Goal: Information Seeking & Learning: Learn about a topic

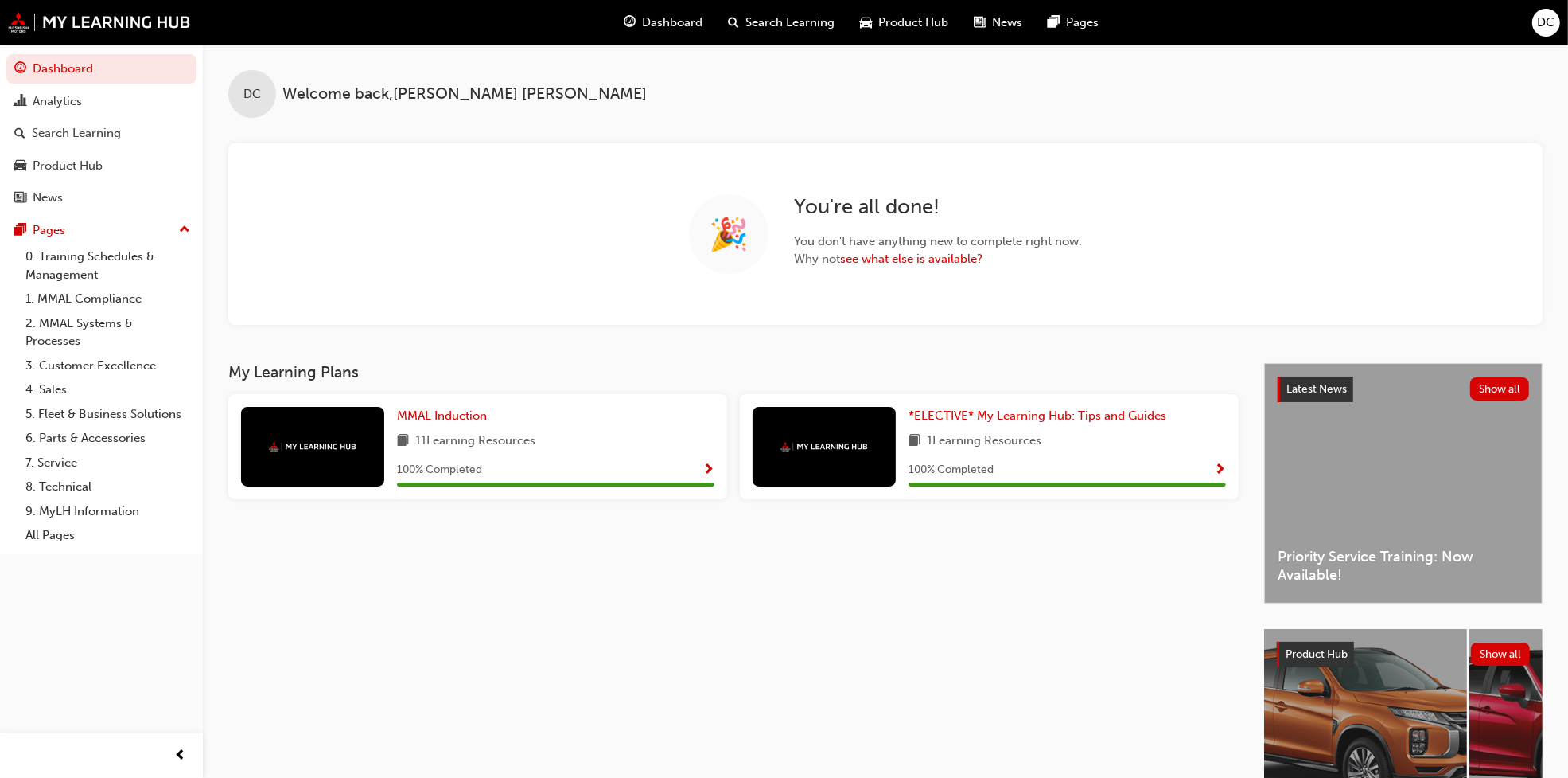
click at [778, 32] on div "Search Learning" at bounding box center [782, 22] width 132 height 32
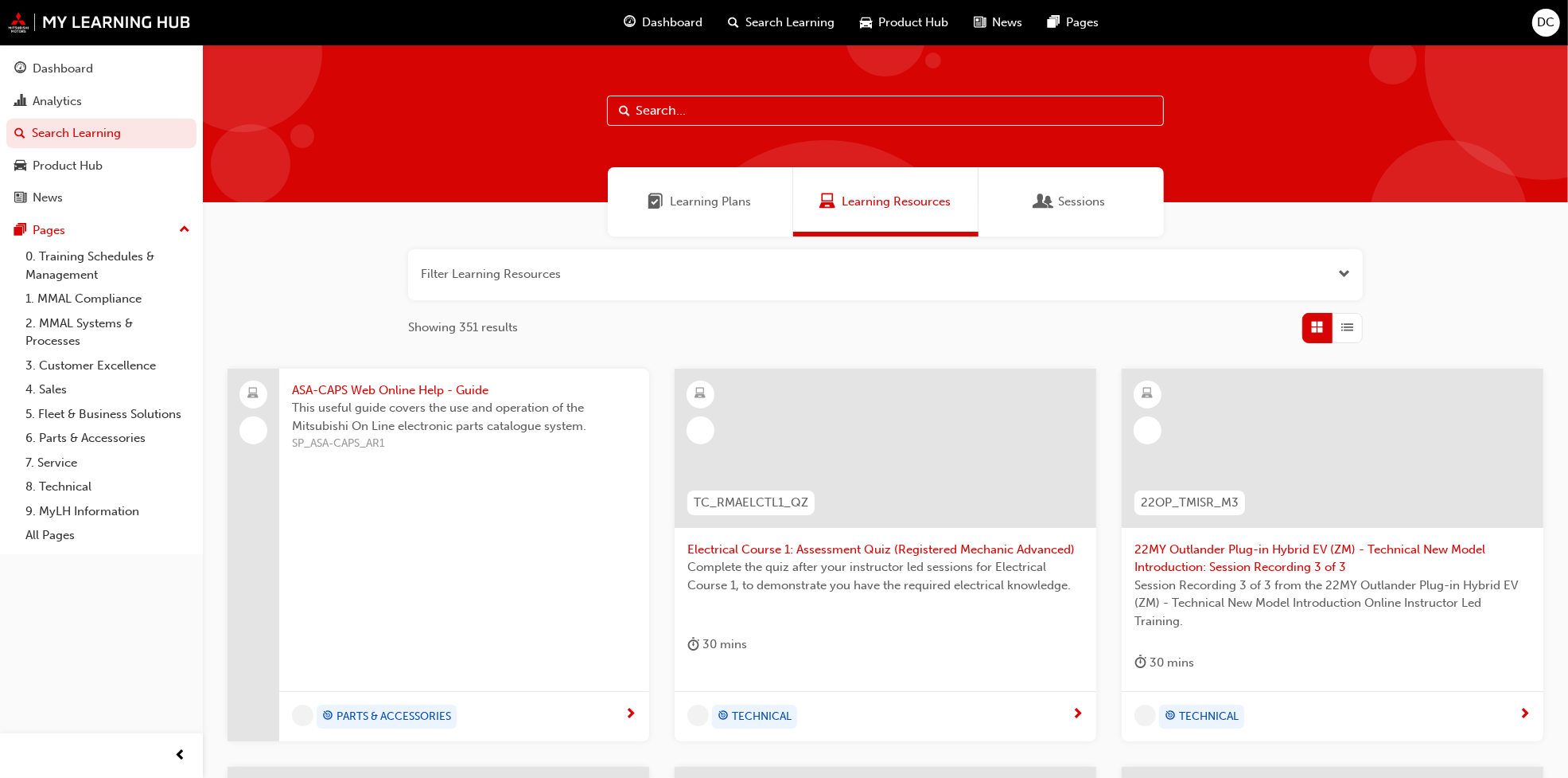
click at [661, 124] on input "text" at bounding box center [885, 110] width 557 height 30
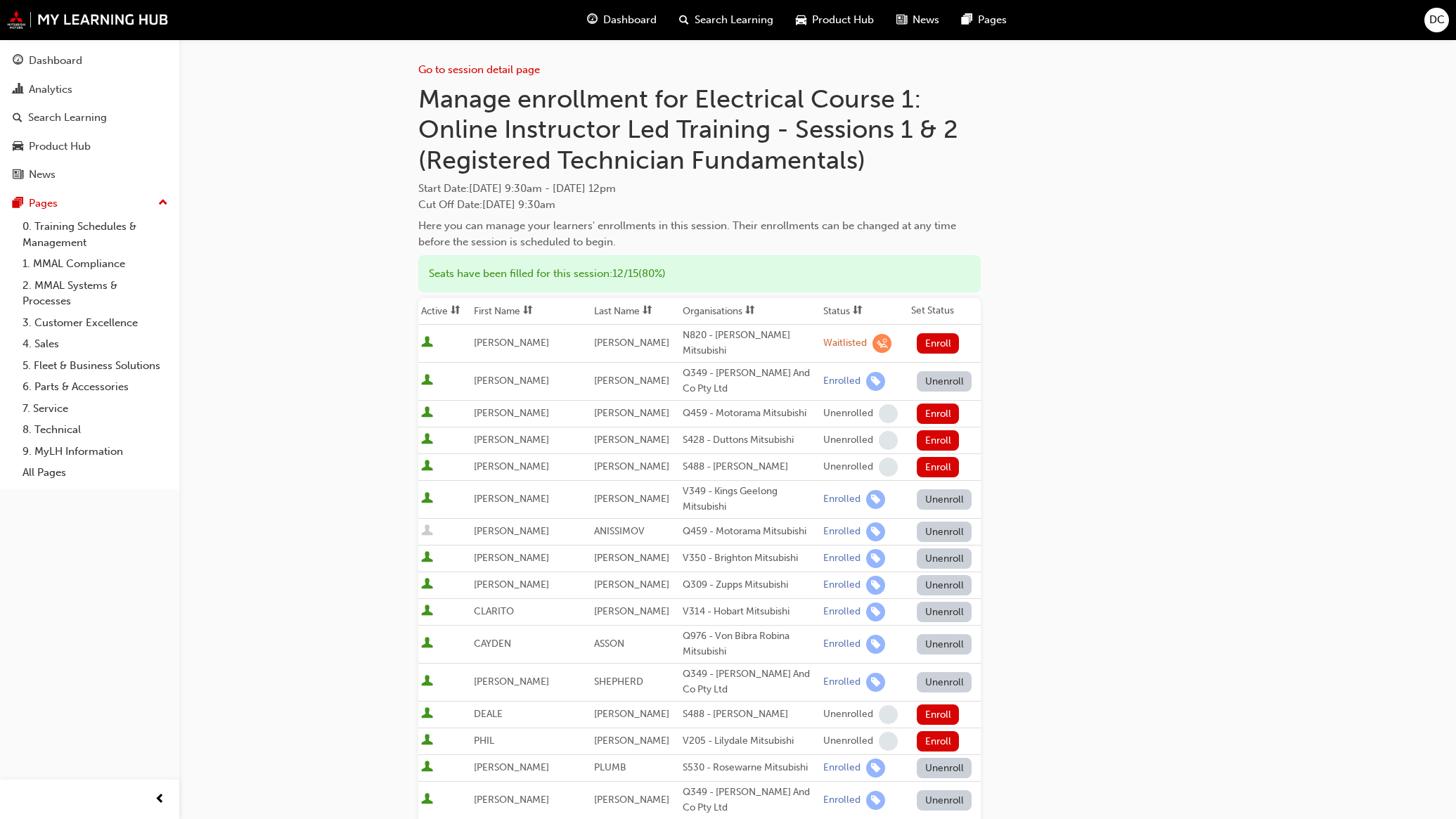
scroll to position [202, 0]
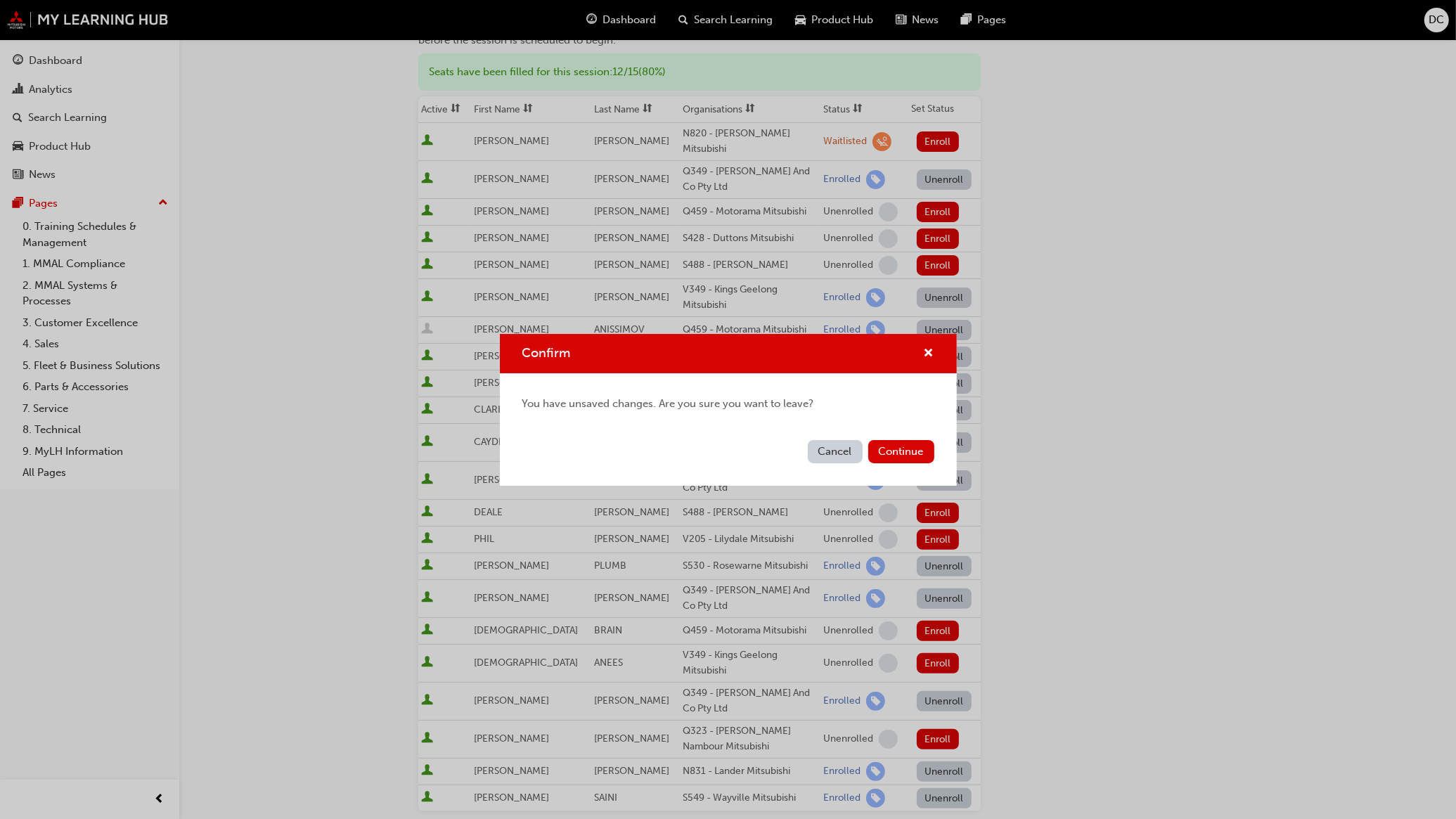
click at [834, 444] on button "Cancel" at bounding box center [835, 451] width 55 height 23
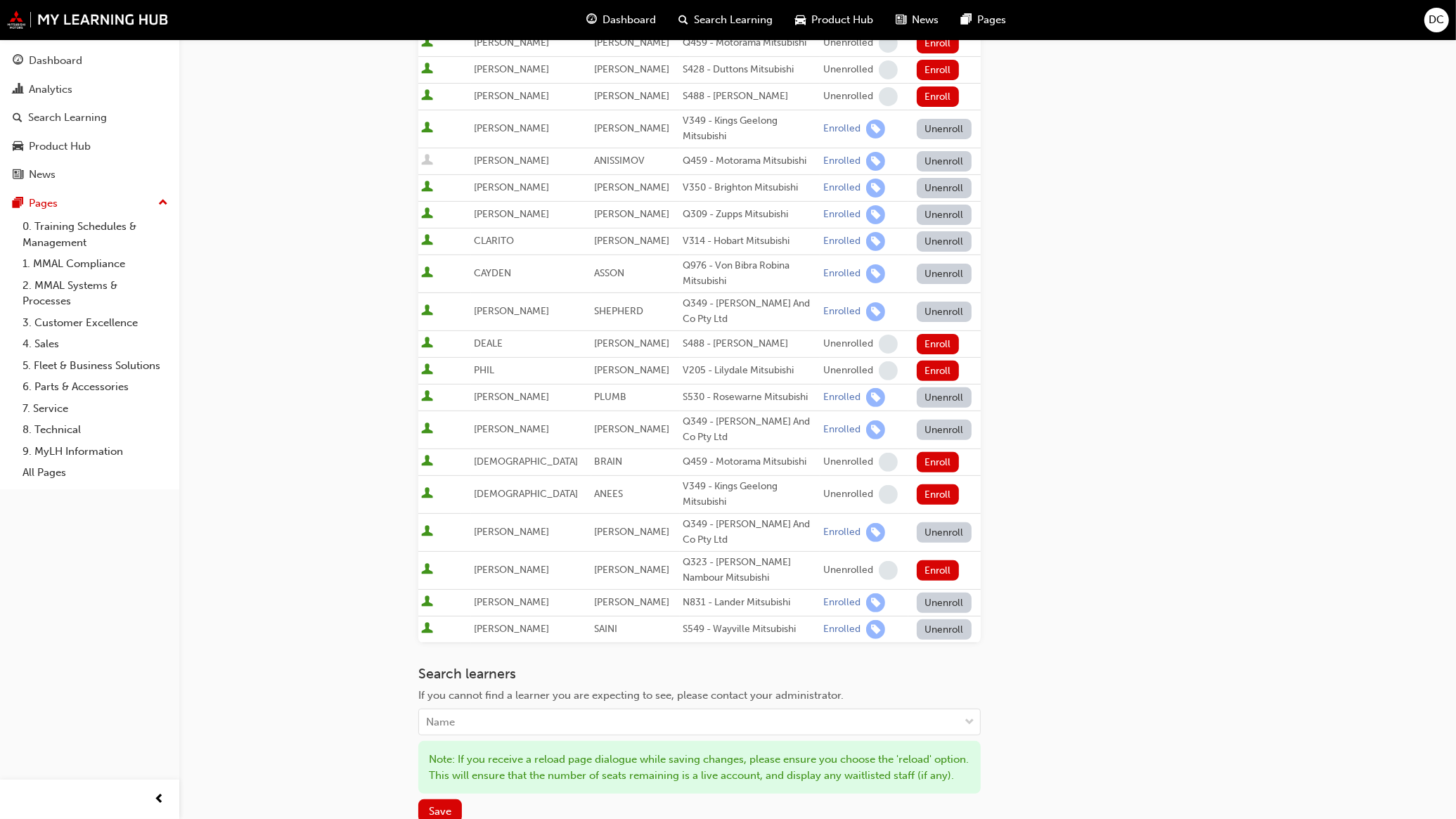
scroll to position [466, 0]
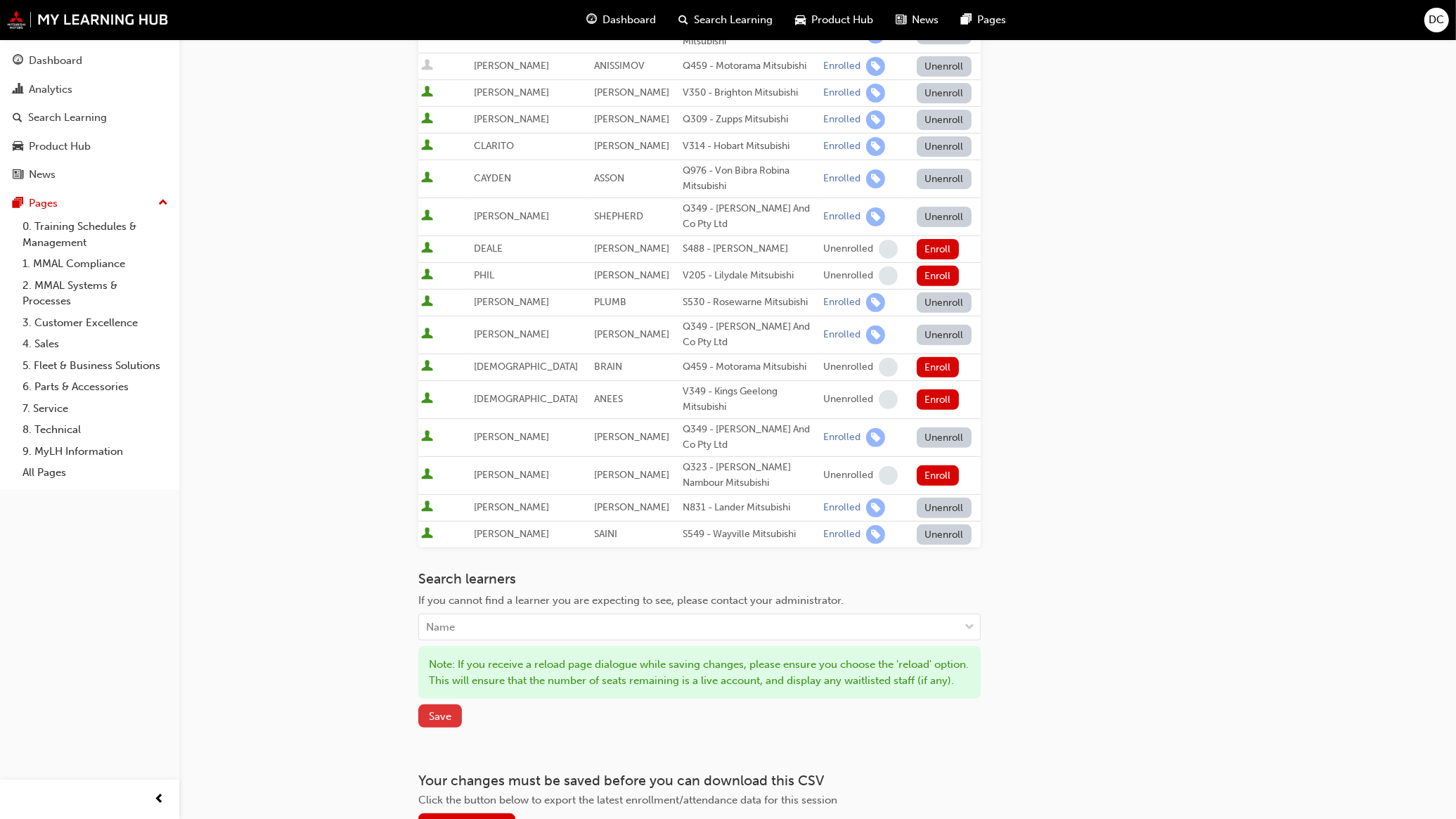
click at [426, 726] on button "Save" at bounding box center [440, 716] width 44 height 23
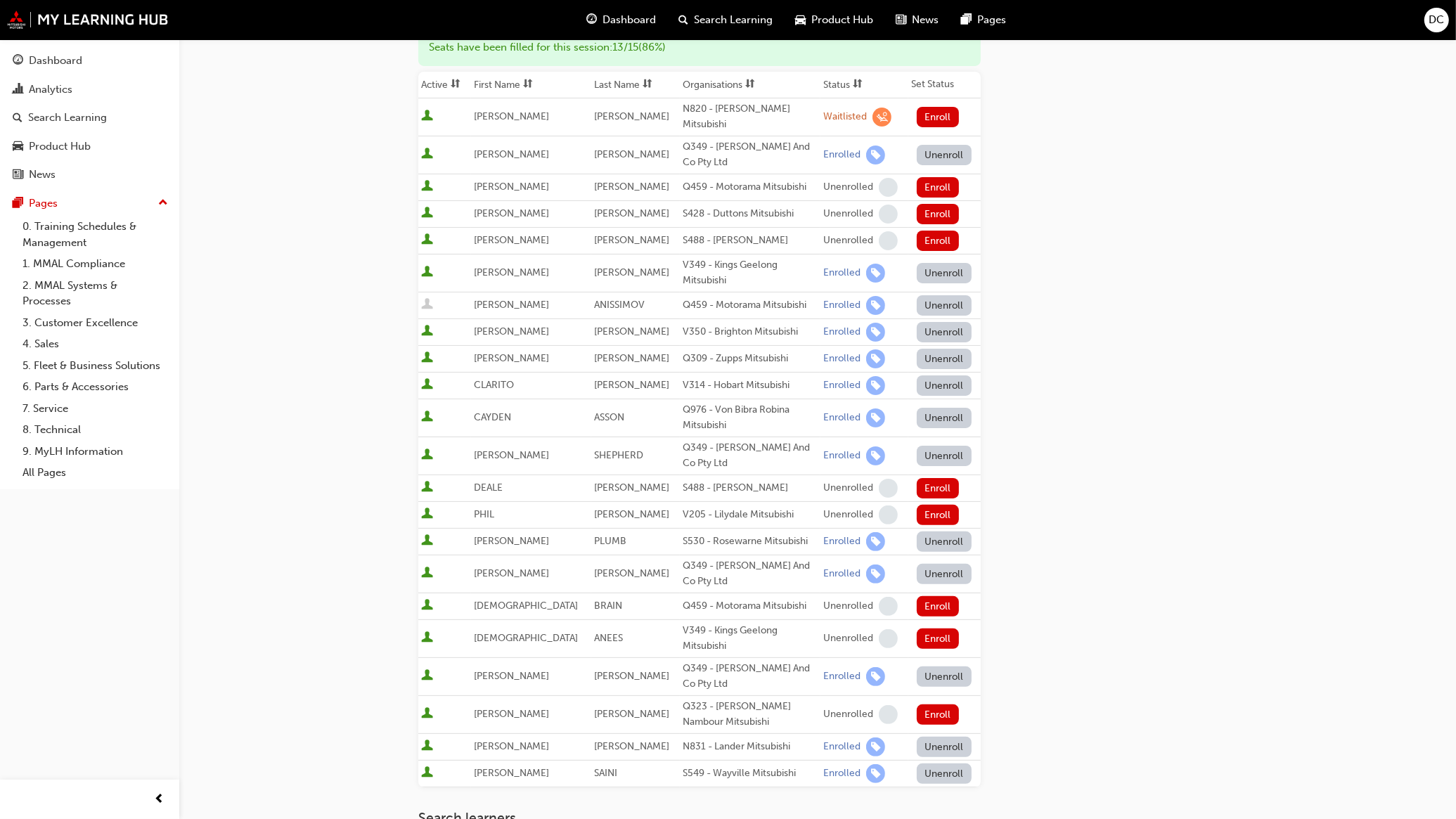
scroll to position [202, 0]
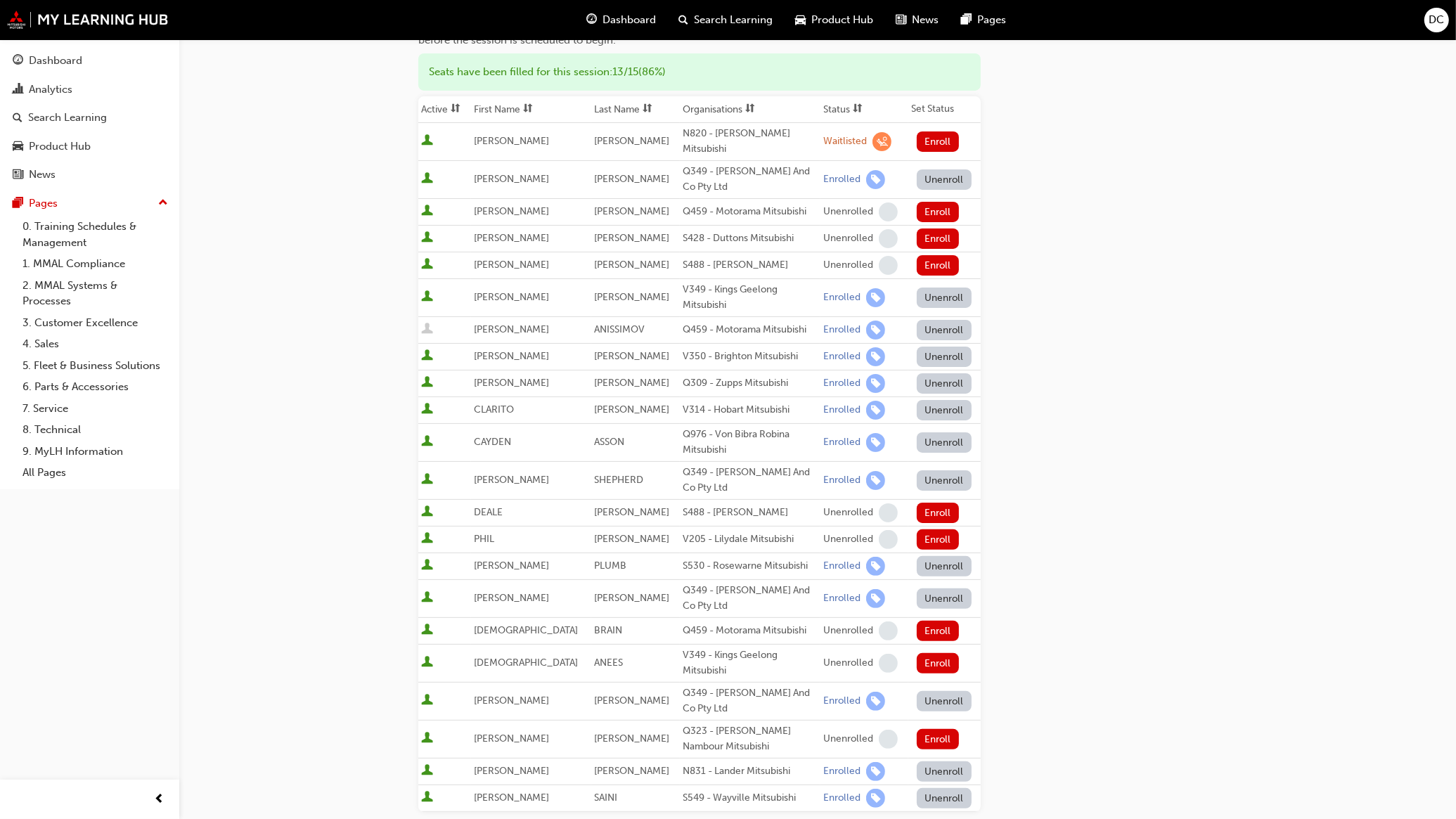
click at [728, 23] on span "Search Learning" at bounding box center [734, 20] width 79 height 16
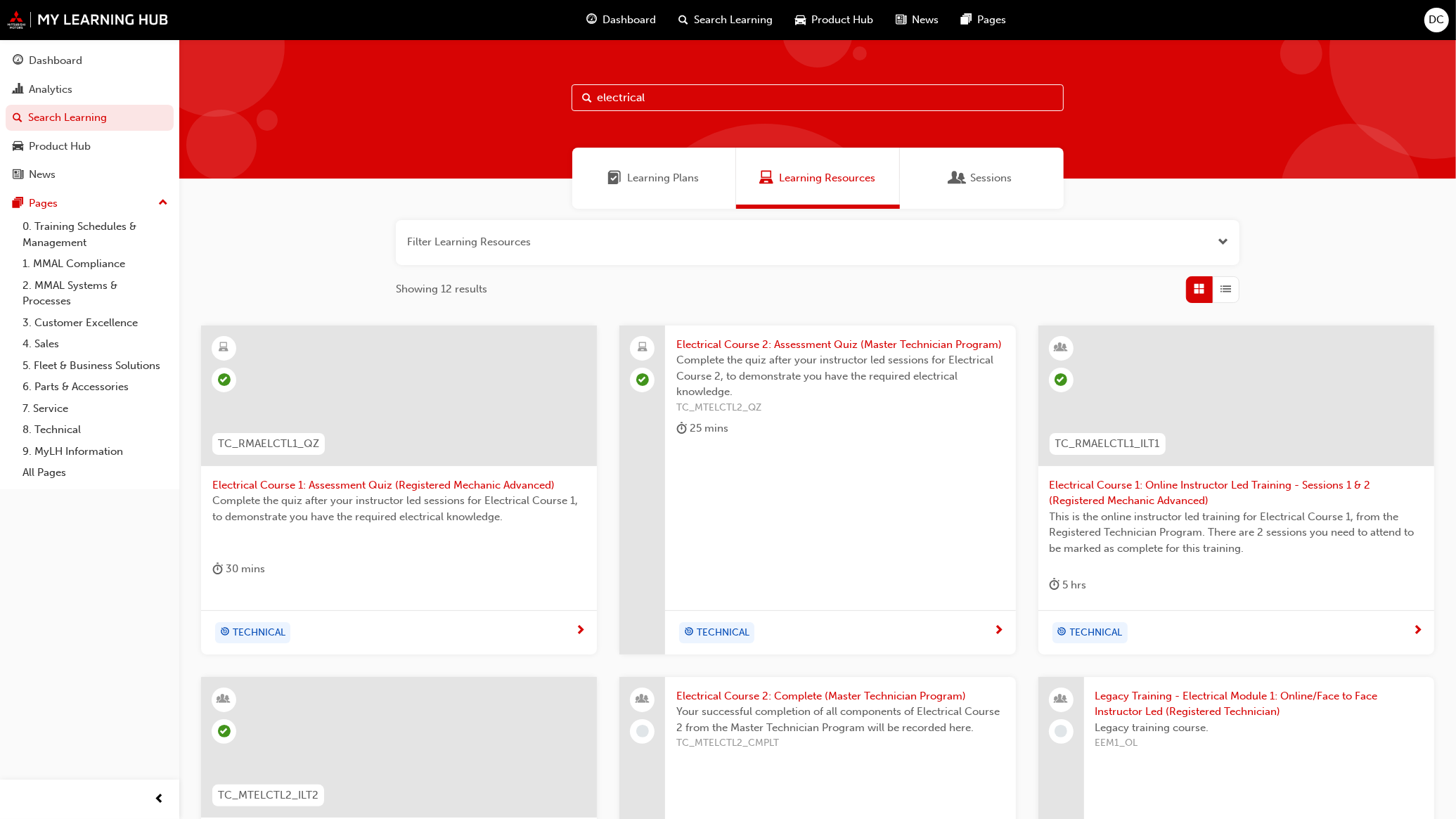
drag, startPoint x: 658, startPoint y: 99, endPoint x: 517, endPoint y: 90, distance: 141.3
click at [517, 90] on div "electrical" at bounding box center [817, 108] width 1277 height 139
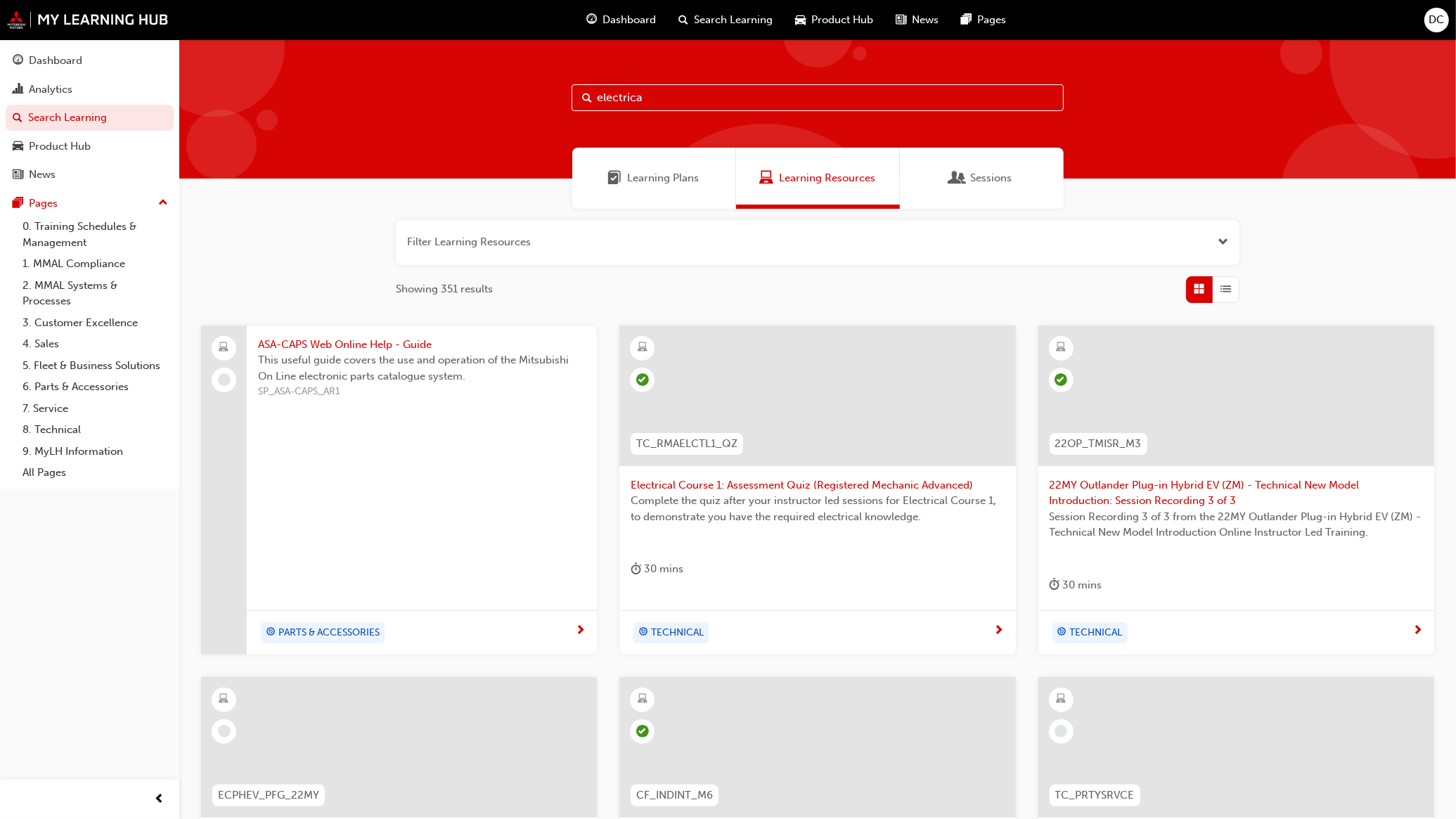
type input "electrical"
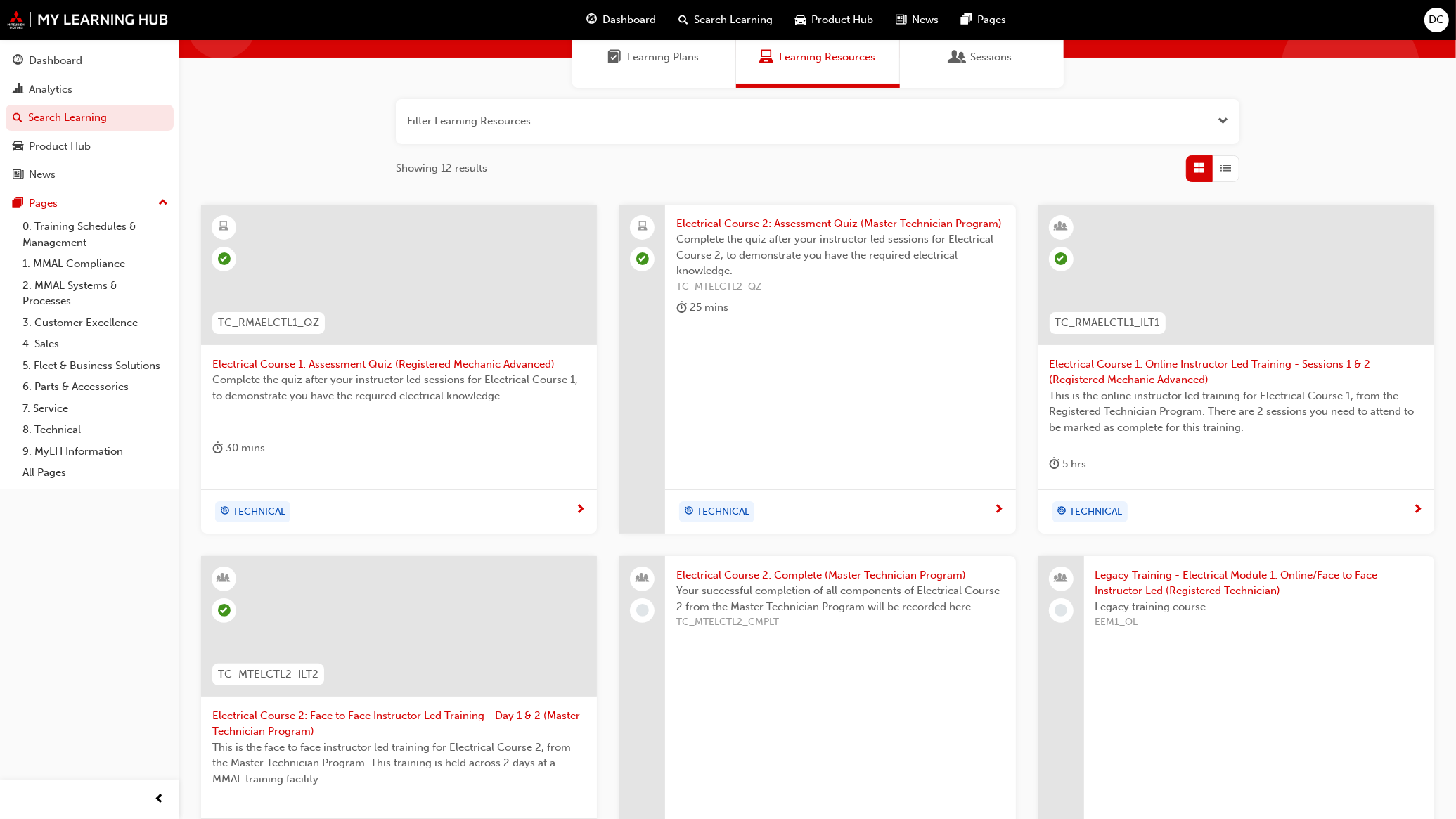
scroll to position [176, 0]
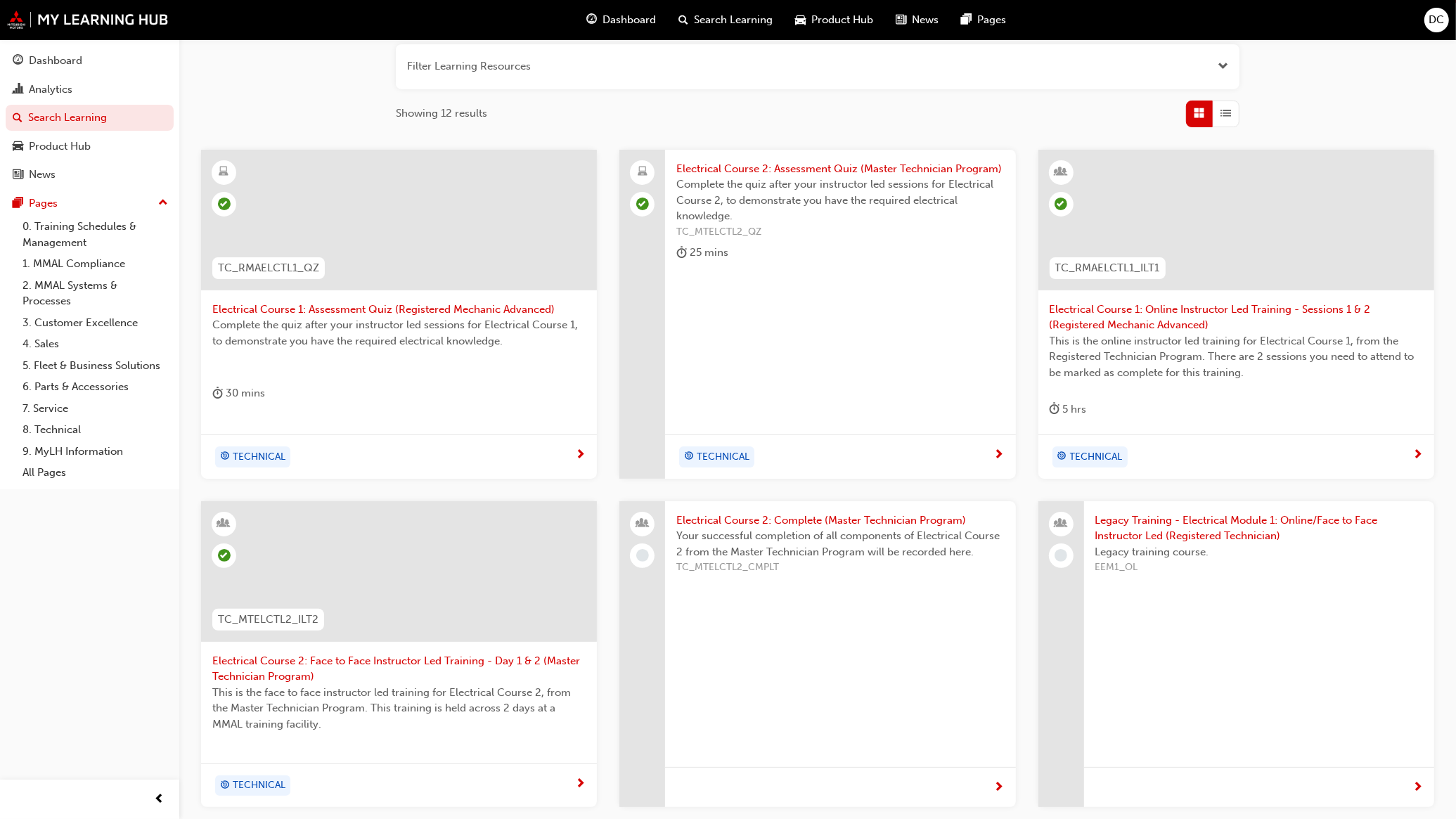
click at [1139, 324] on span "Electrical Course 1: Online Instructor Led Training - Sessions 1 & 2 (Registere…" at bounding box center [1236, 317] width 374 height 32
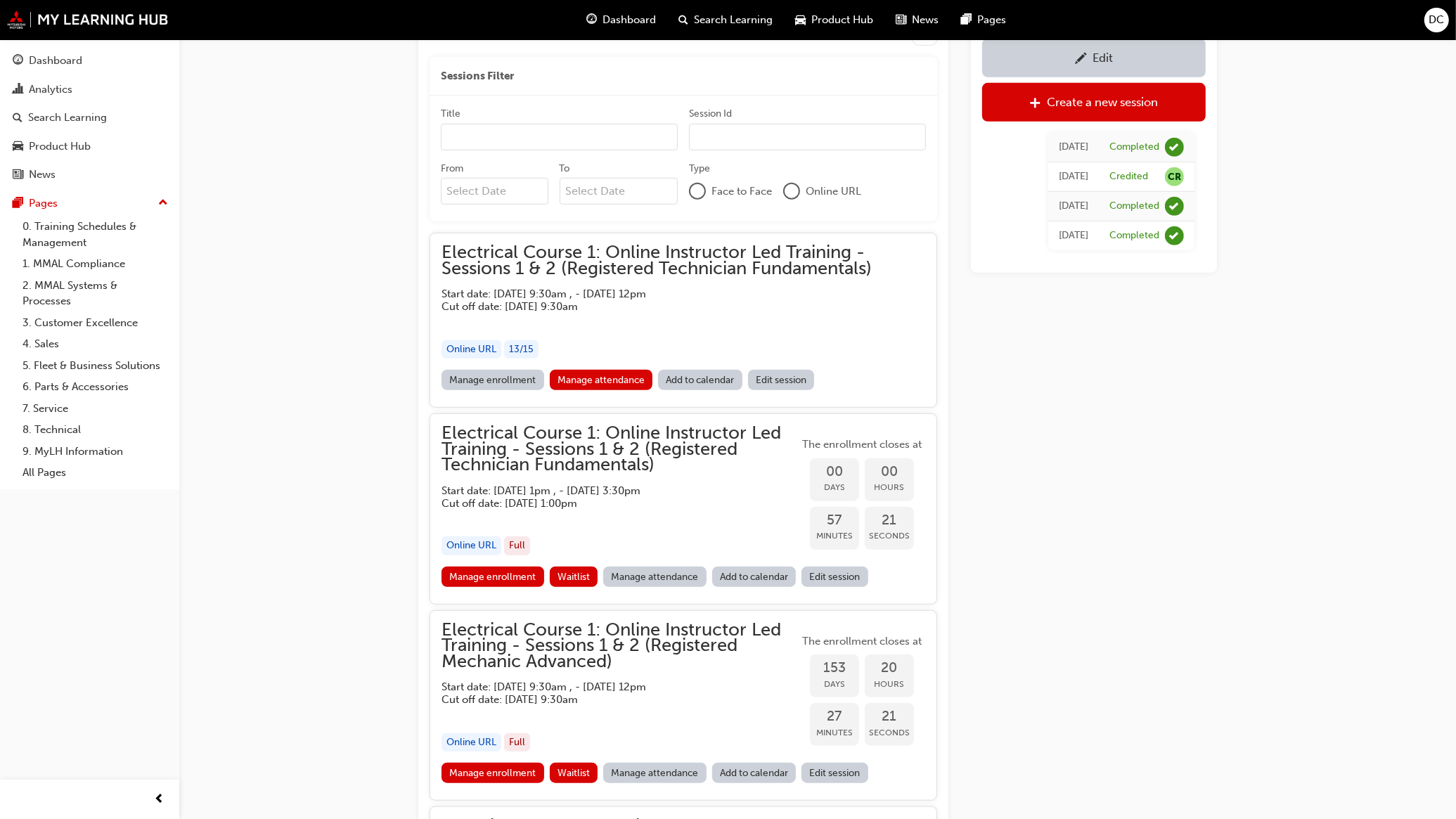
scroll to position [1016, 0]
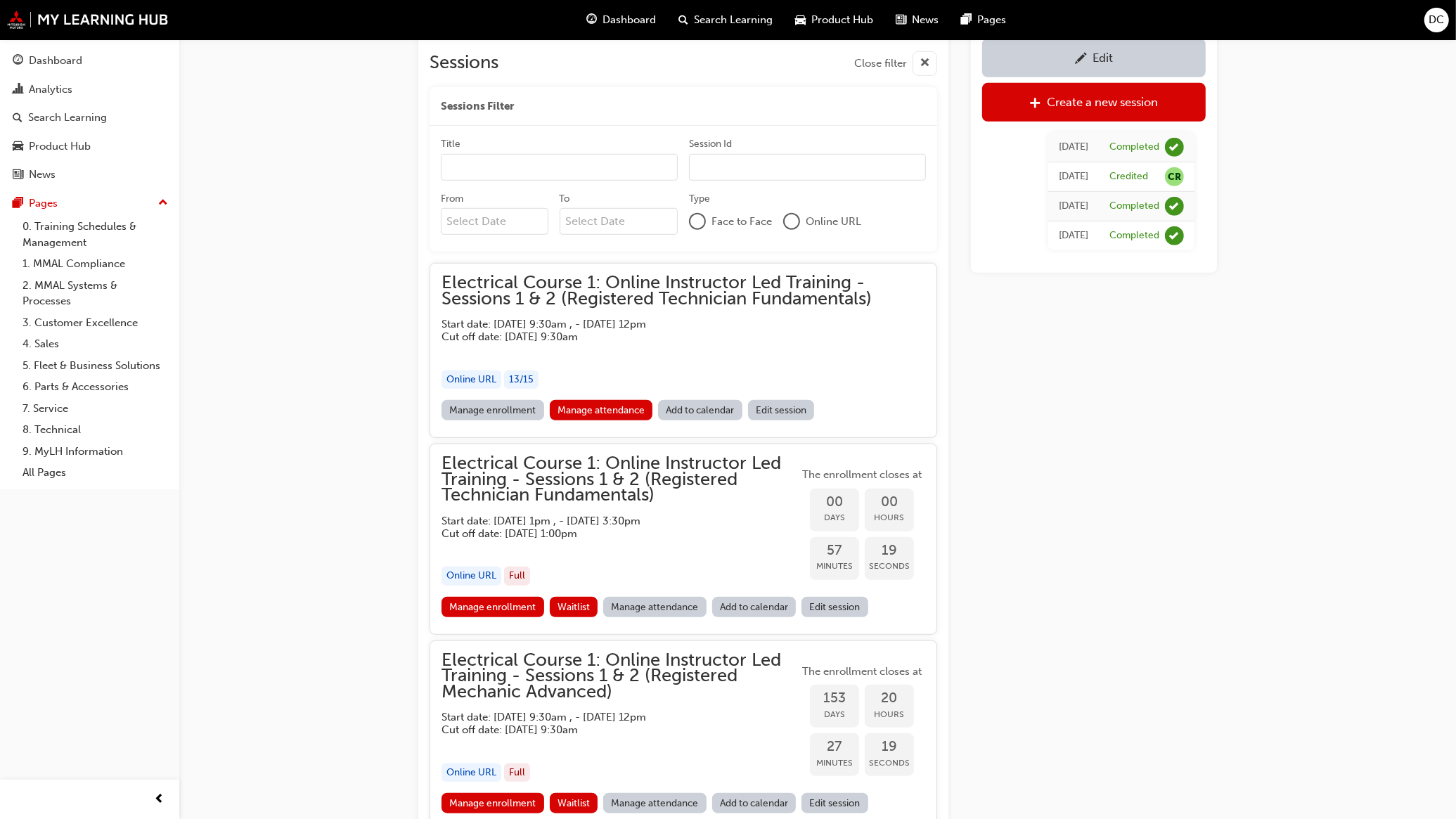
click at [511, 600] on link "Manage enrollment" at bounding box center [493, 607] width 102 height 20
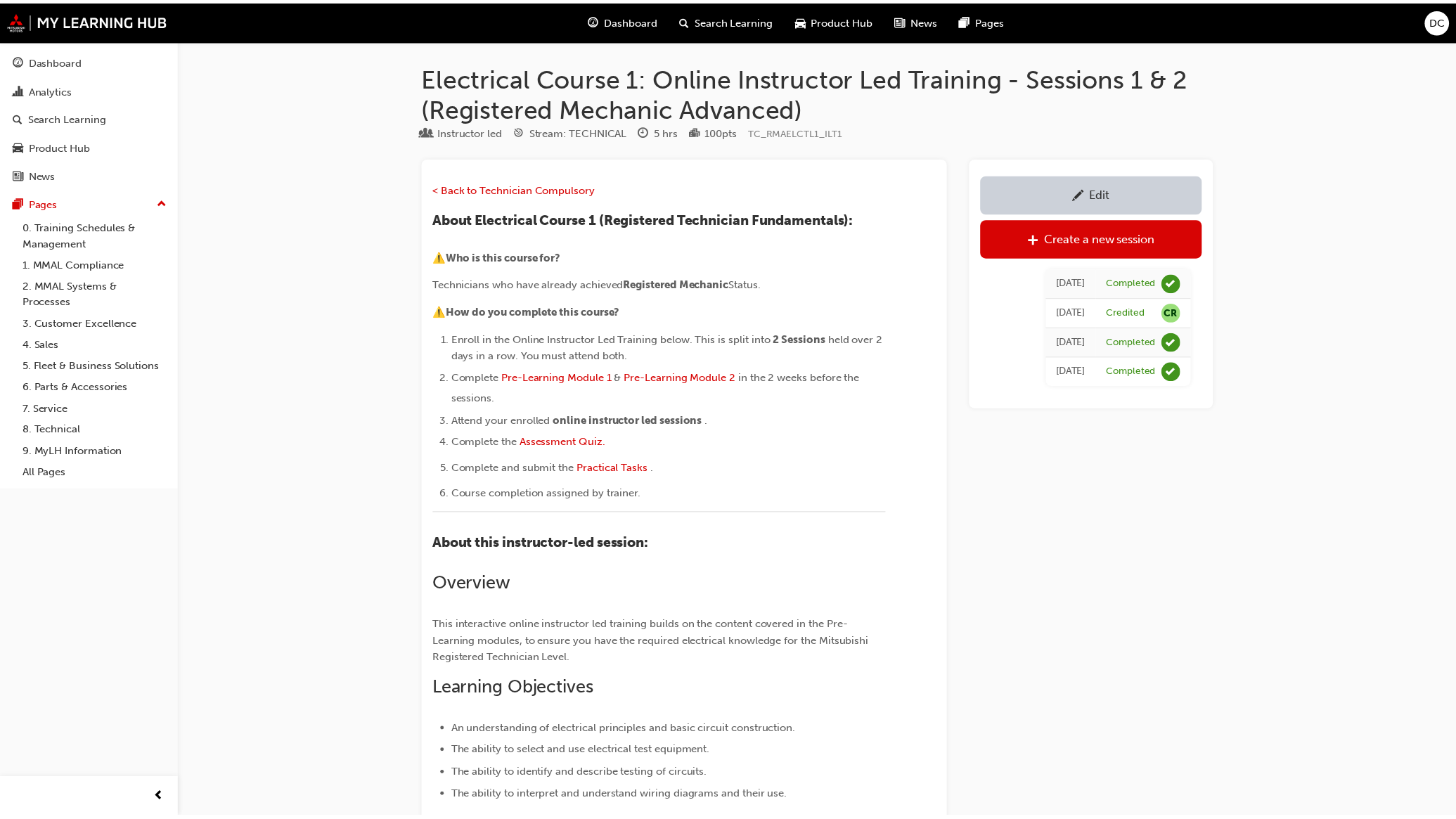
scroll to position [1016, 0]
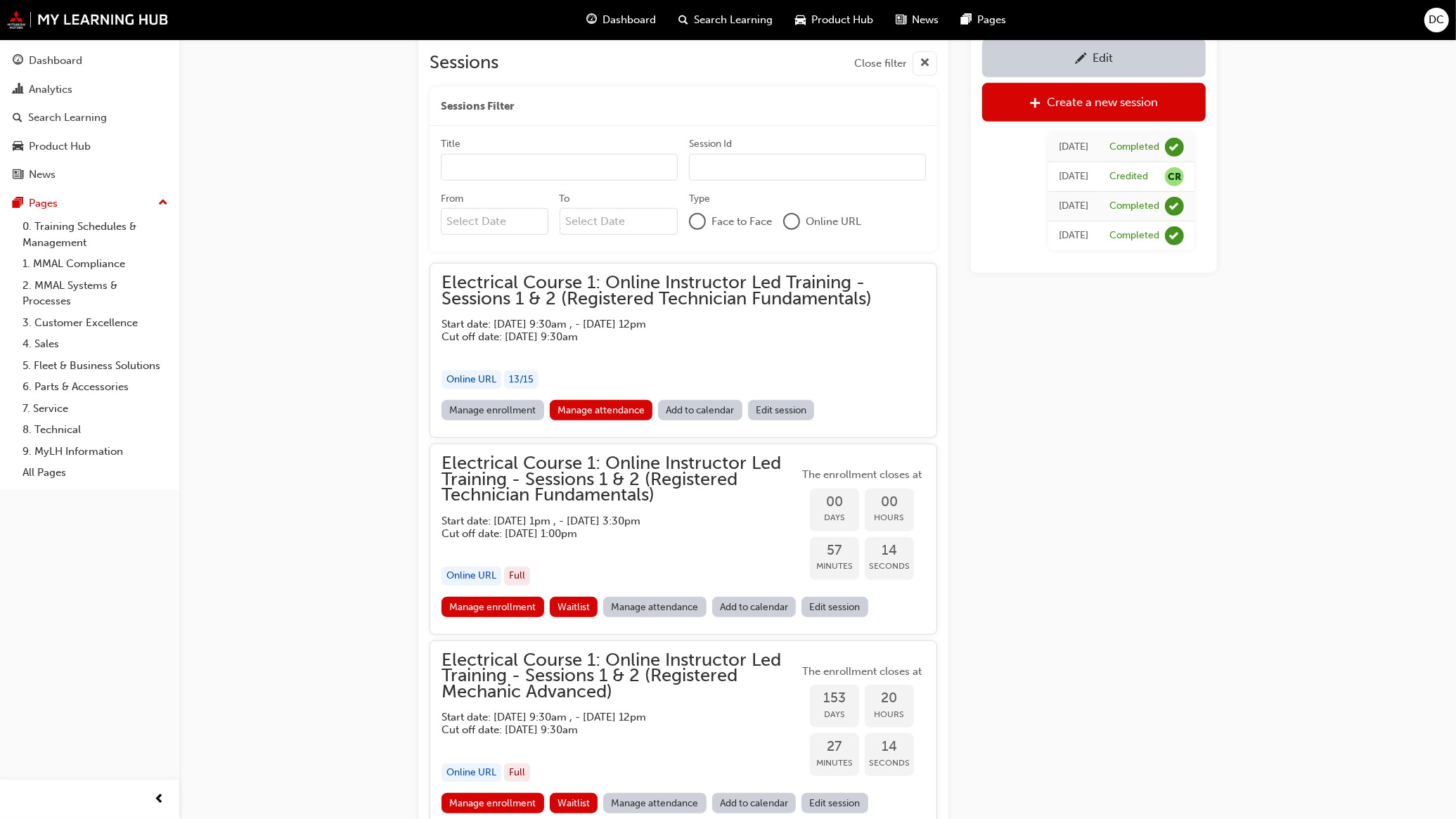
click at [475, 573] on div "Online URL" at bounding box center [471, 576] width 60 height 19
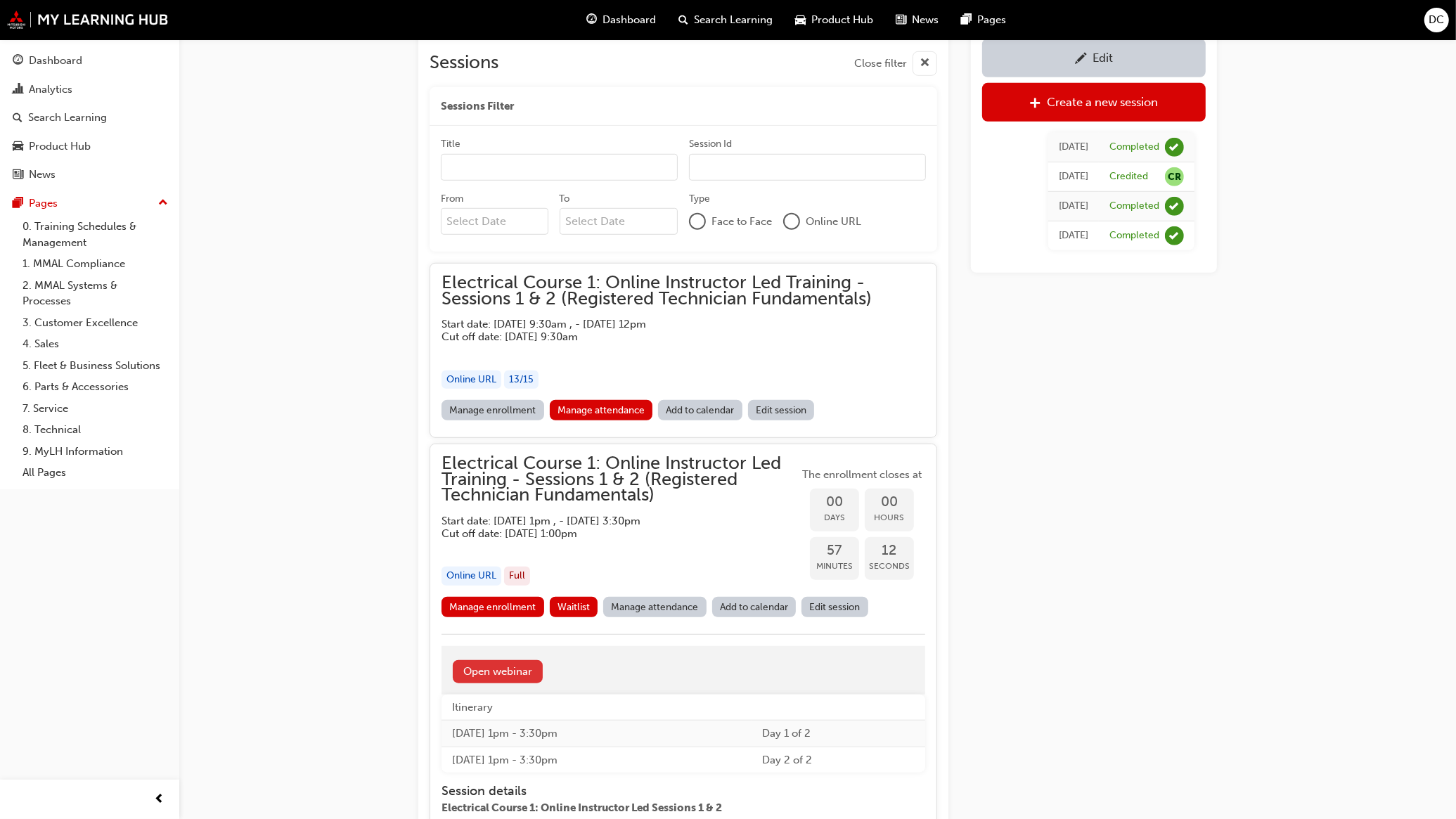
click at [483, 666] on link "Open webinar" at bounding box center [497, 671] width 90 height 23
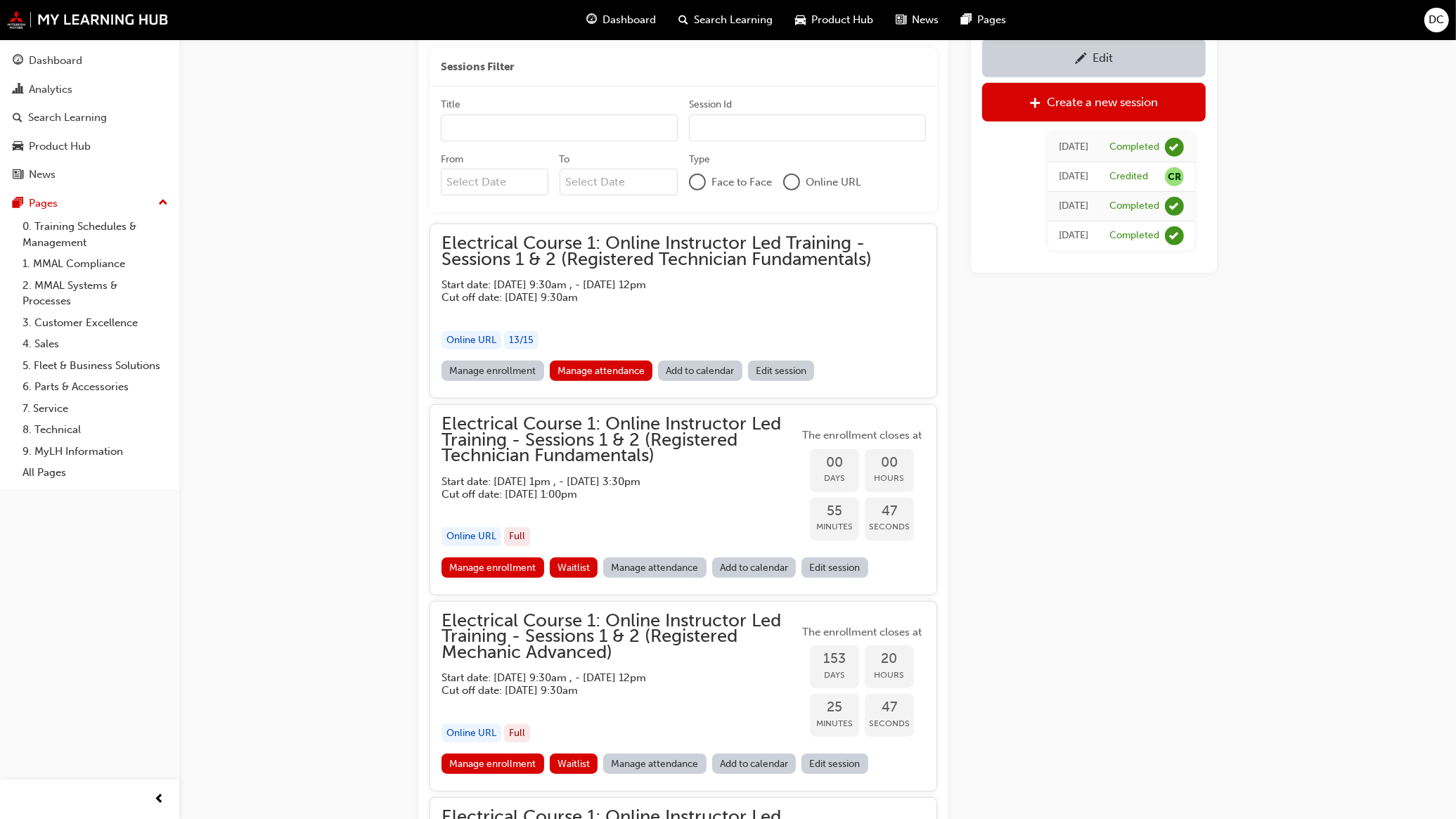
scroll to position [1057, 0]
click at [507, 563] on link "Manage enrollment" at bounding box center [493, 566] width 102 height 20
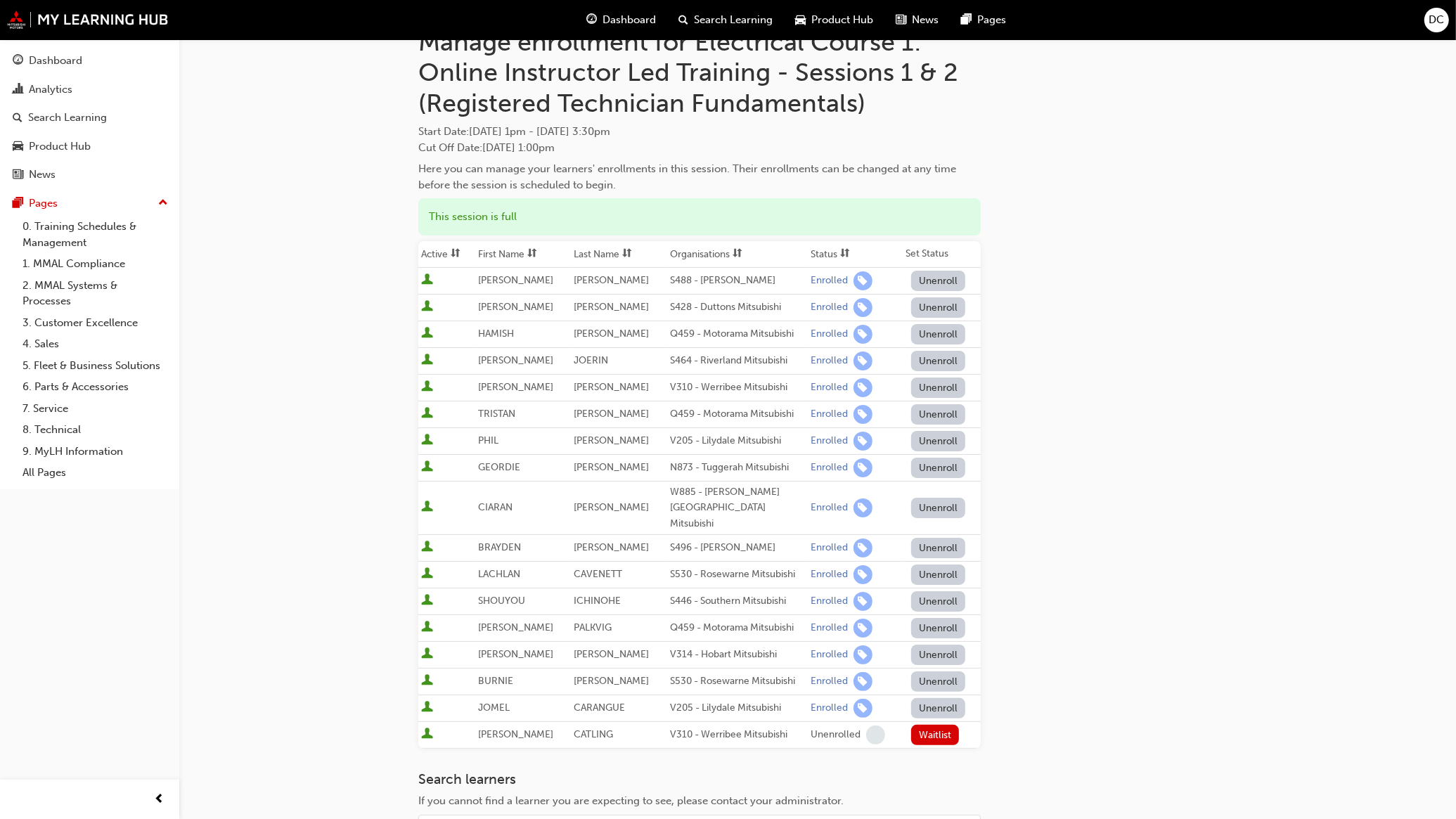
scroll to position [88, 0]
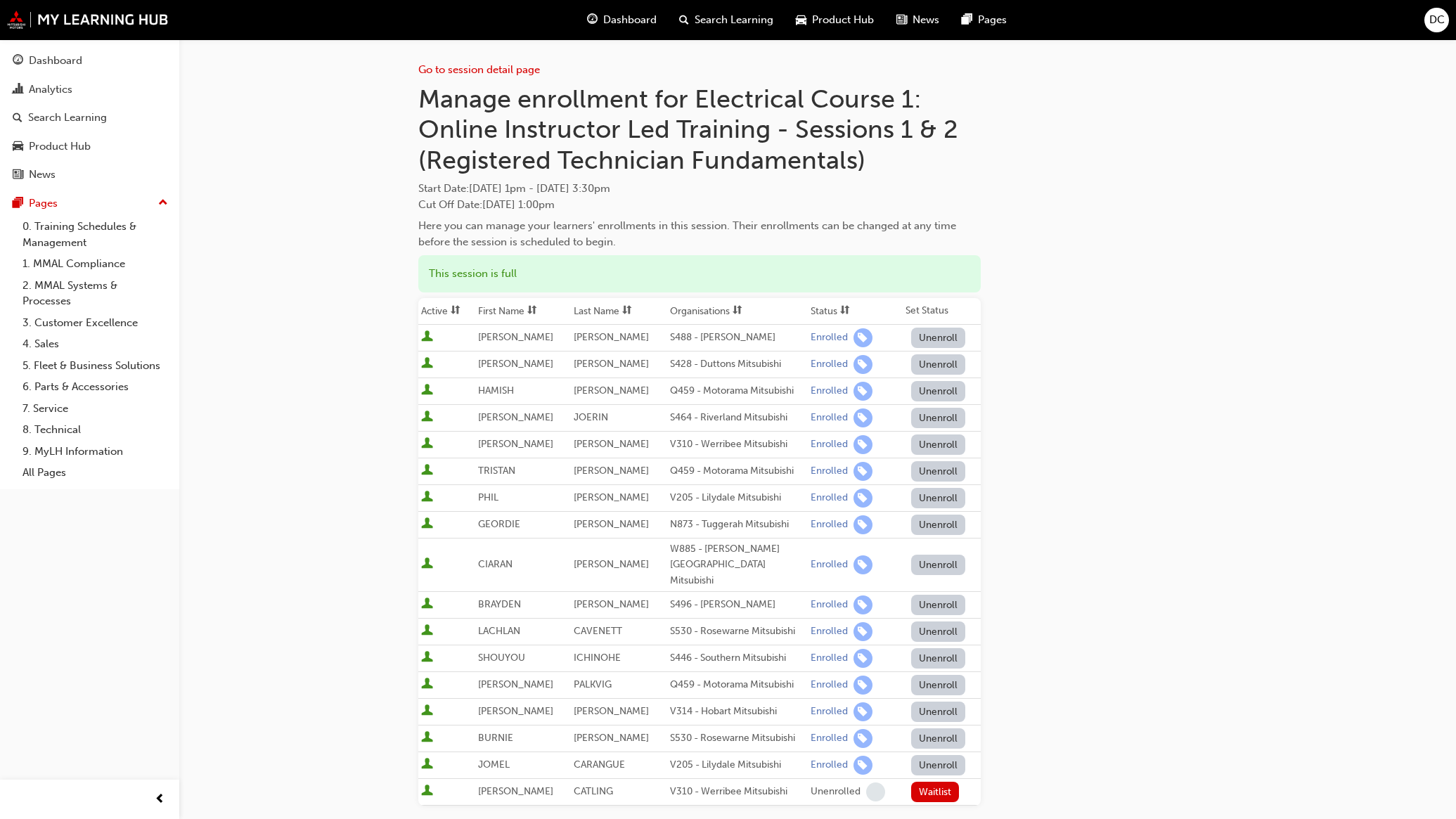
scroll to position [88, 0]
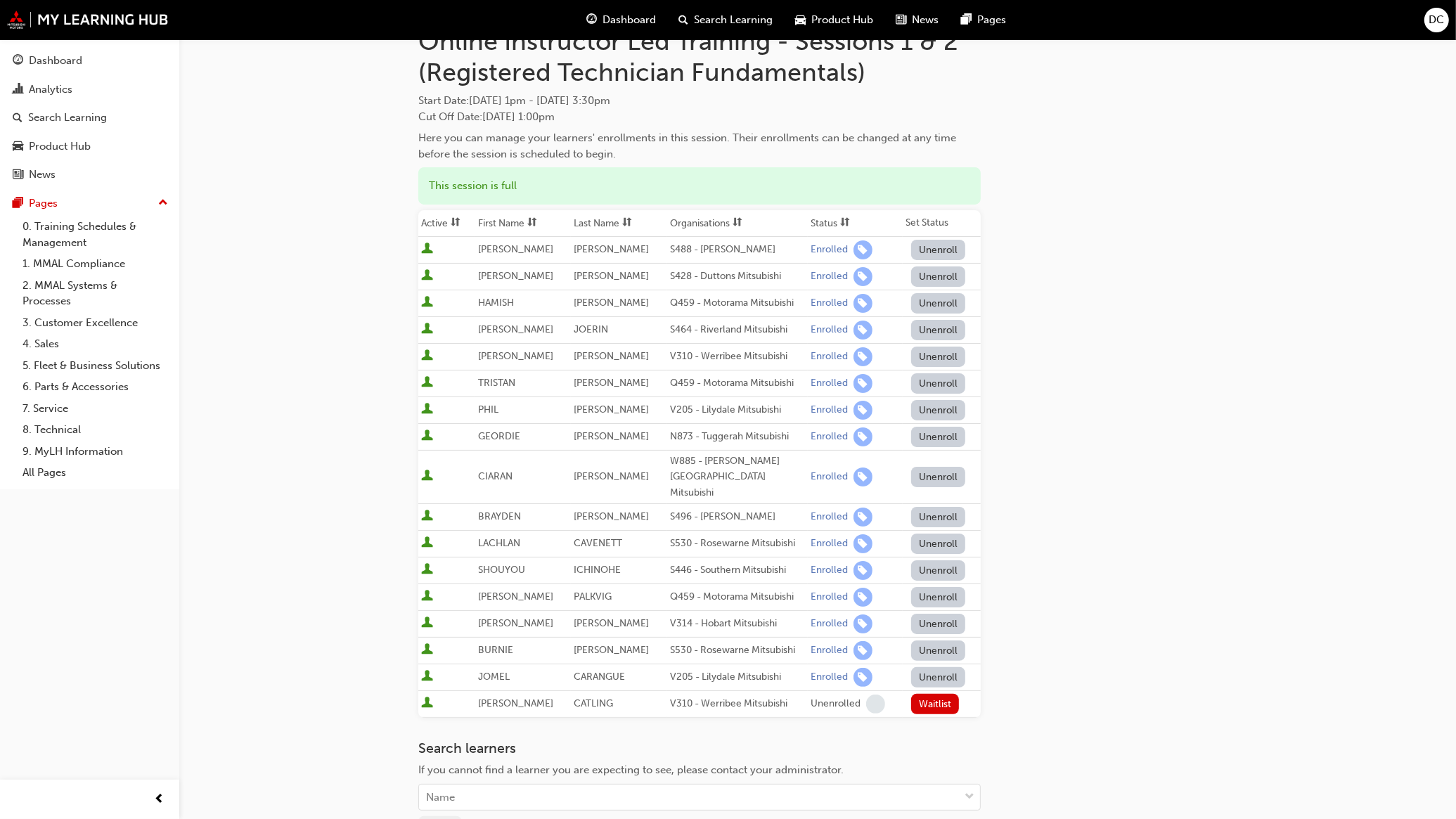
click at [742, 22] on span "Search Learning" at bounding box center [734, 20] width 79 height 16
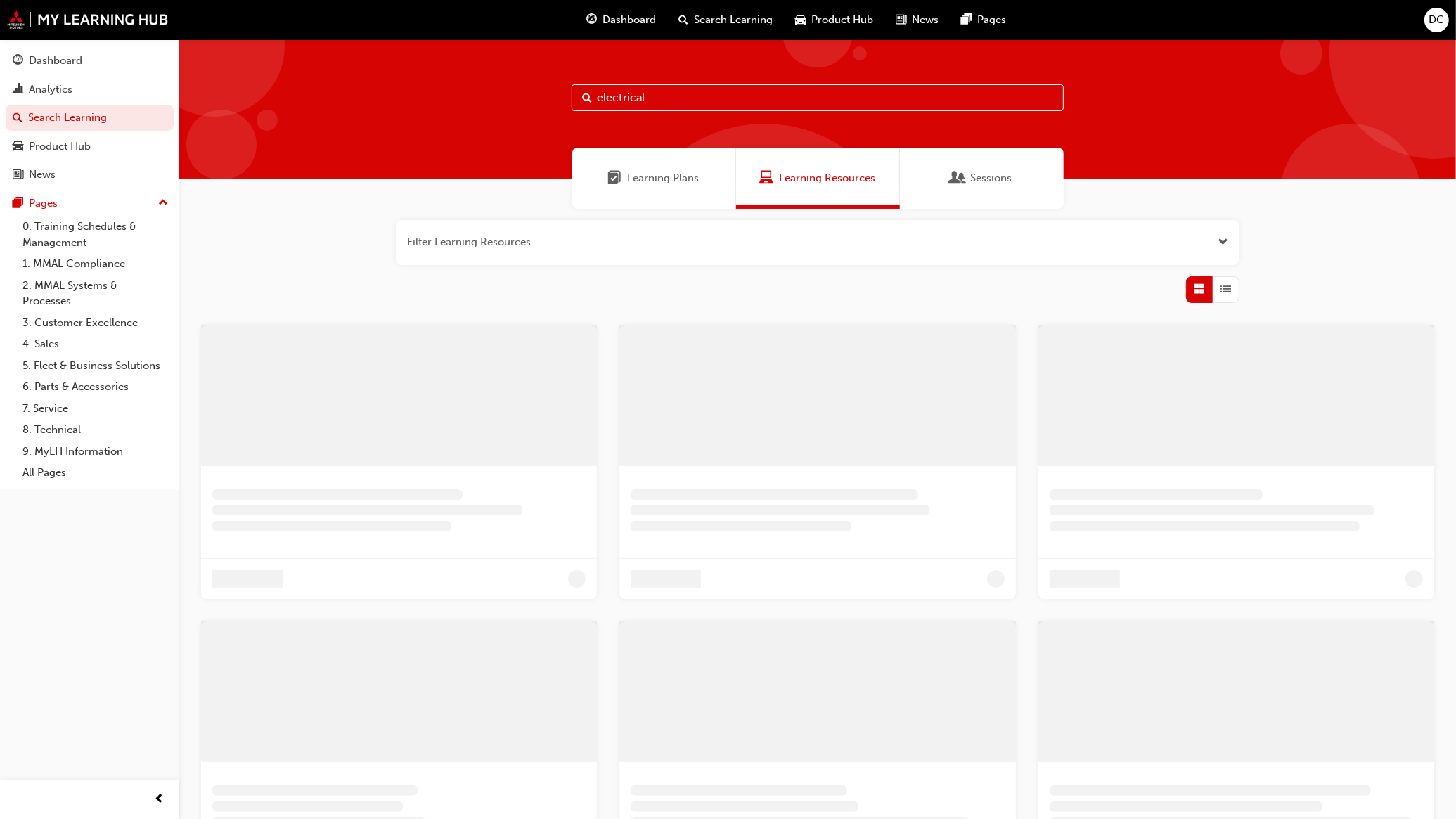
click at [851, 25] on span "Product Hub" at bounding box center [843, 20] width 62 height 16
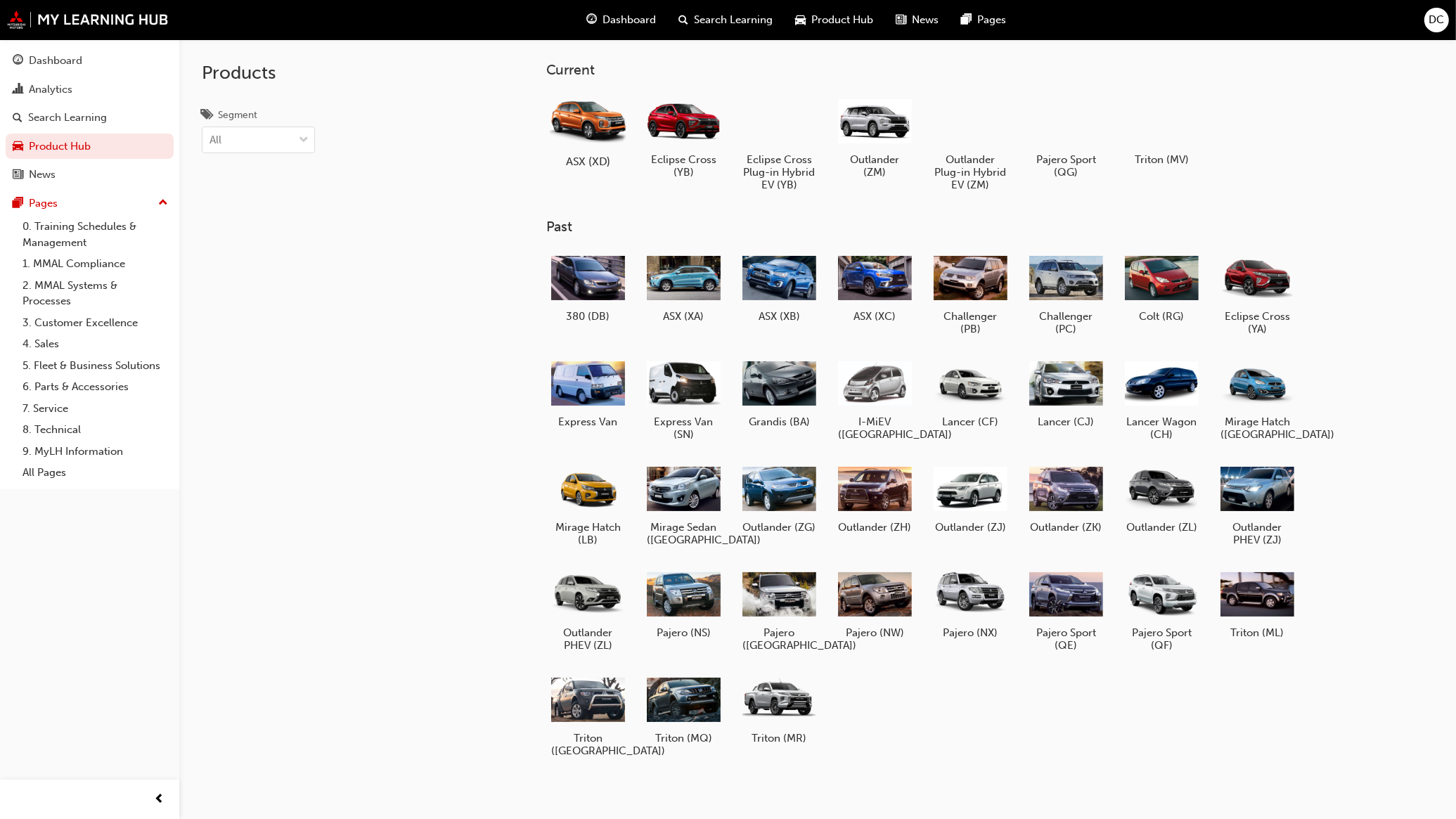
click at [594, 142] on div at bounding box center [588, 121] width 78 height 57
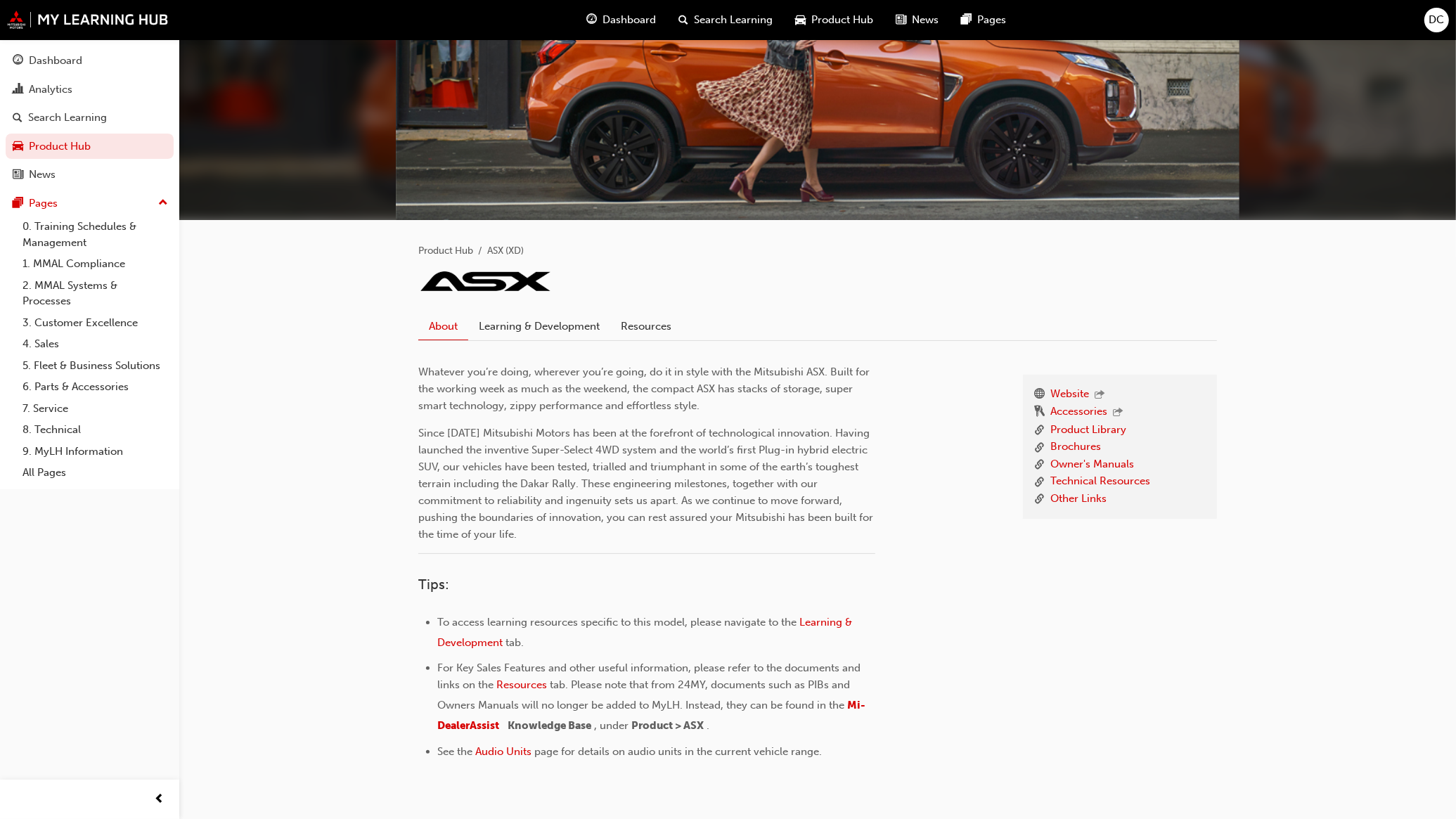
scroll to position [70, 0]
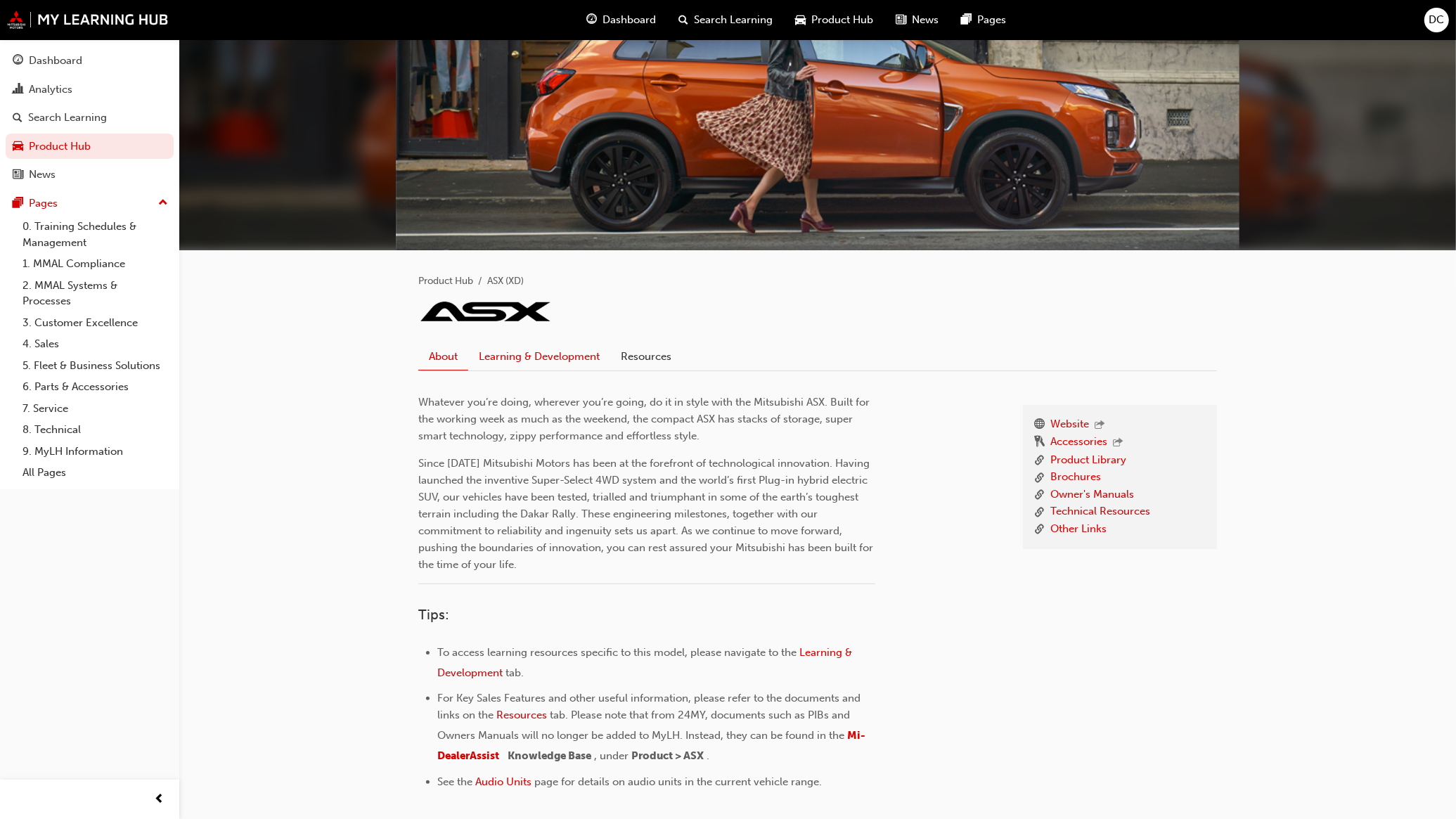
click at [535, 355] on link "Learning & Development" at bounding box center [539, 356] width 142 height 26
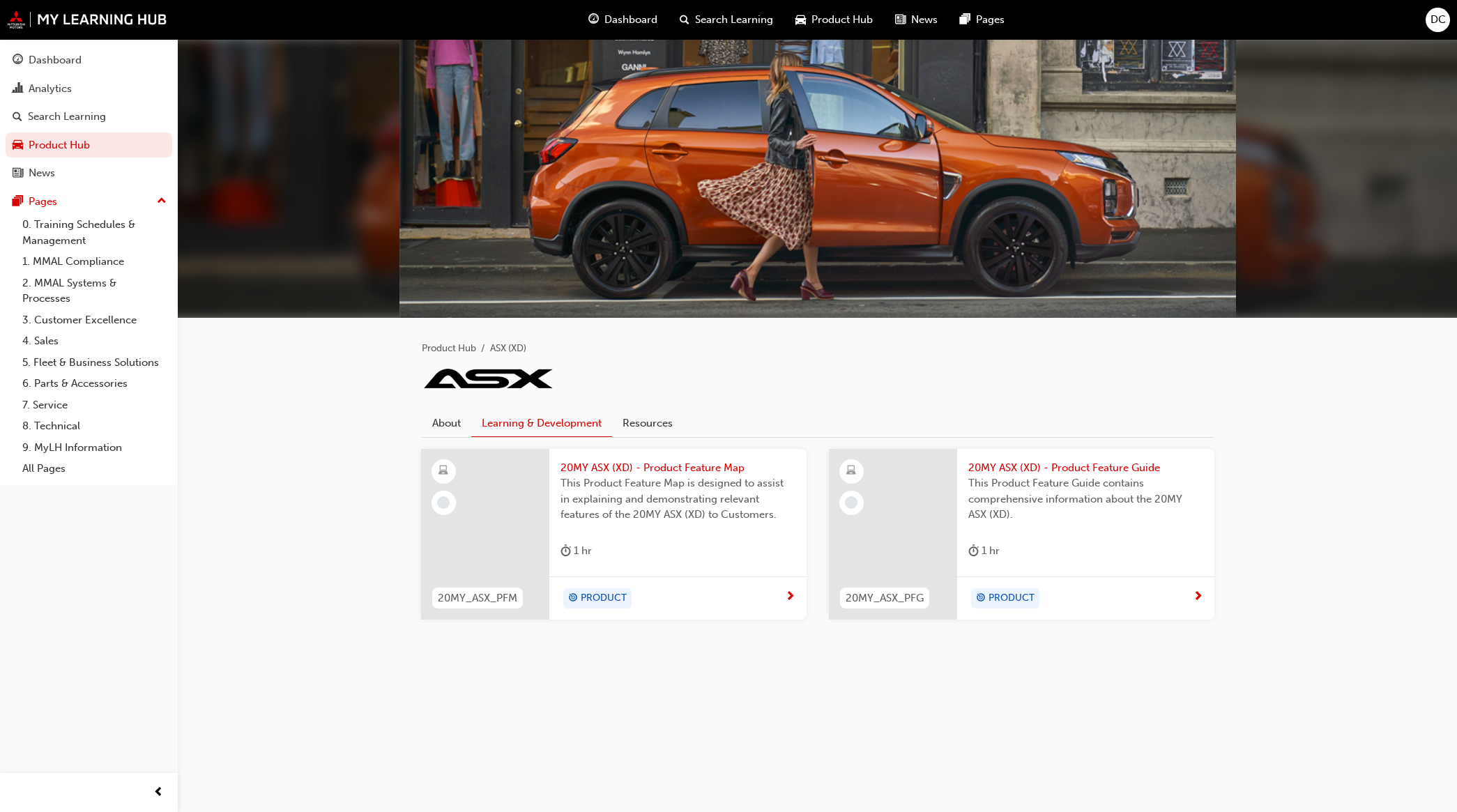
click at [1004, 485] on span "This Product Feature Guide contains comprehensive information about the 20MY AS…" at bounding box center [1086, 498] width 235 height 47
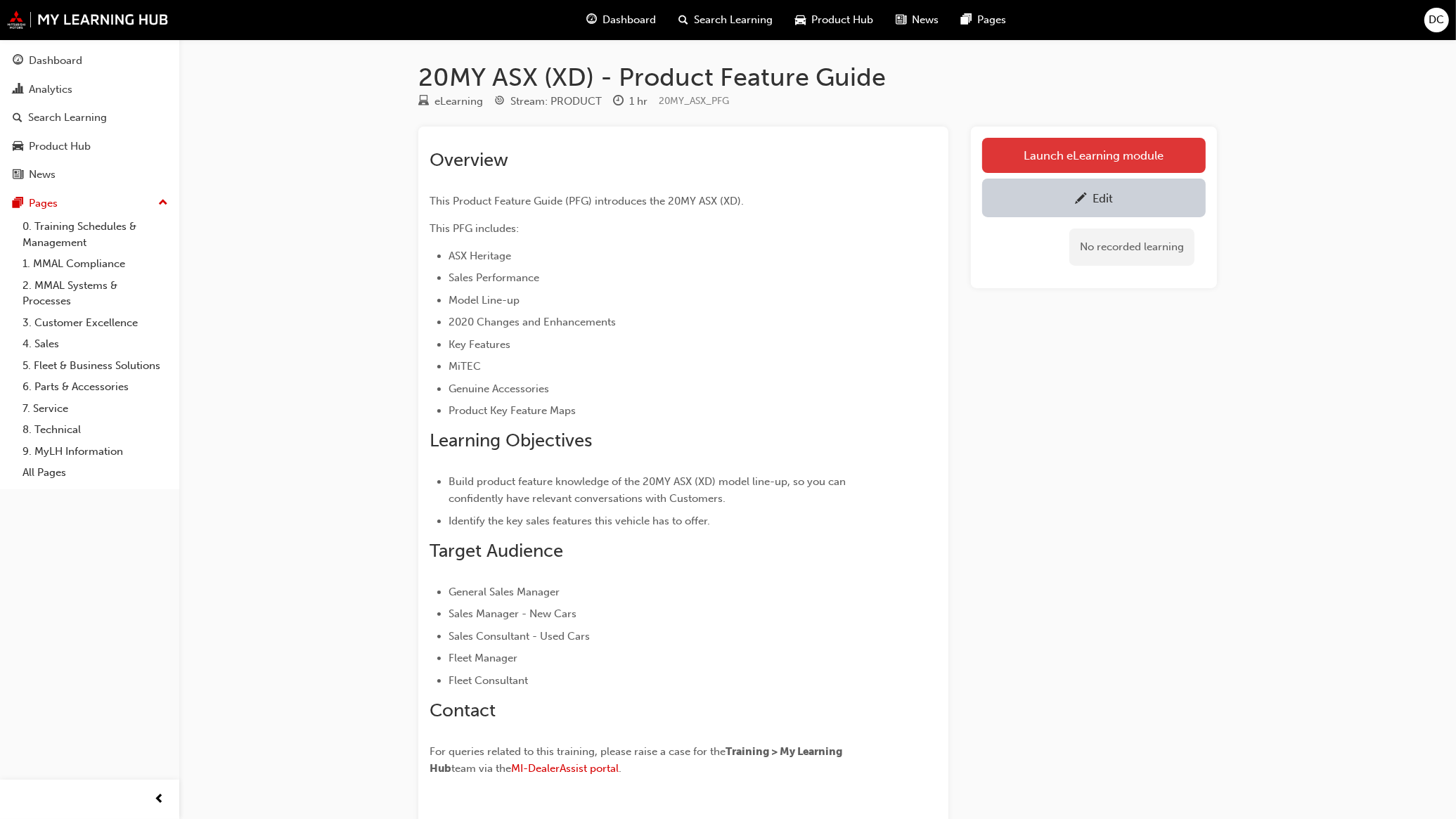
click at [1060, 148] on link "Launch eLearning module" at bounding box center [1094, 155] width 224 height 35
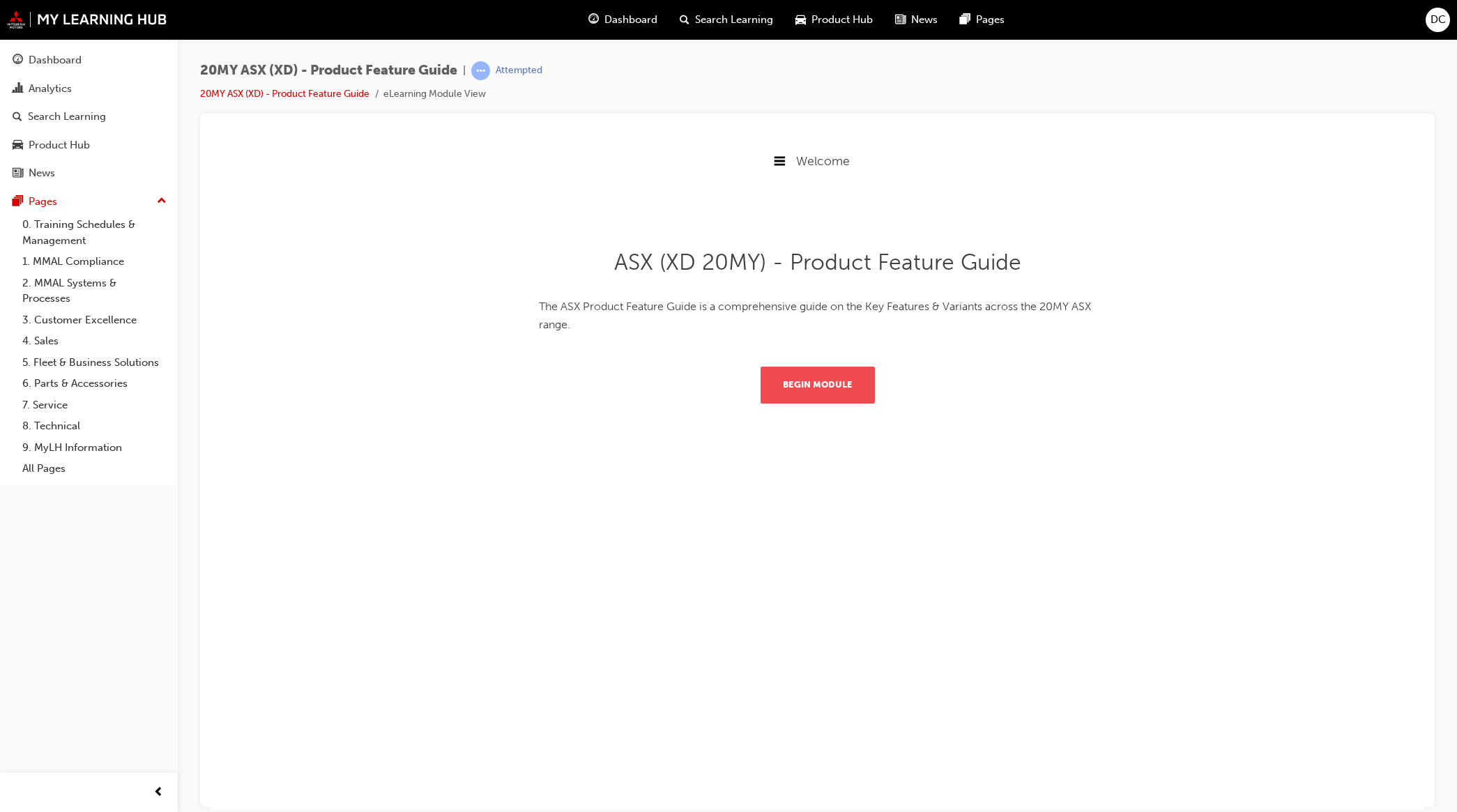
click at [840, 391] on button "Begin Module" at bounding box center [817, 384] width 114 height 37
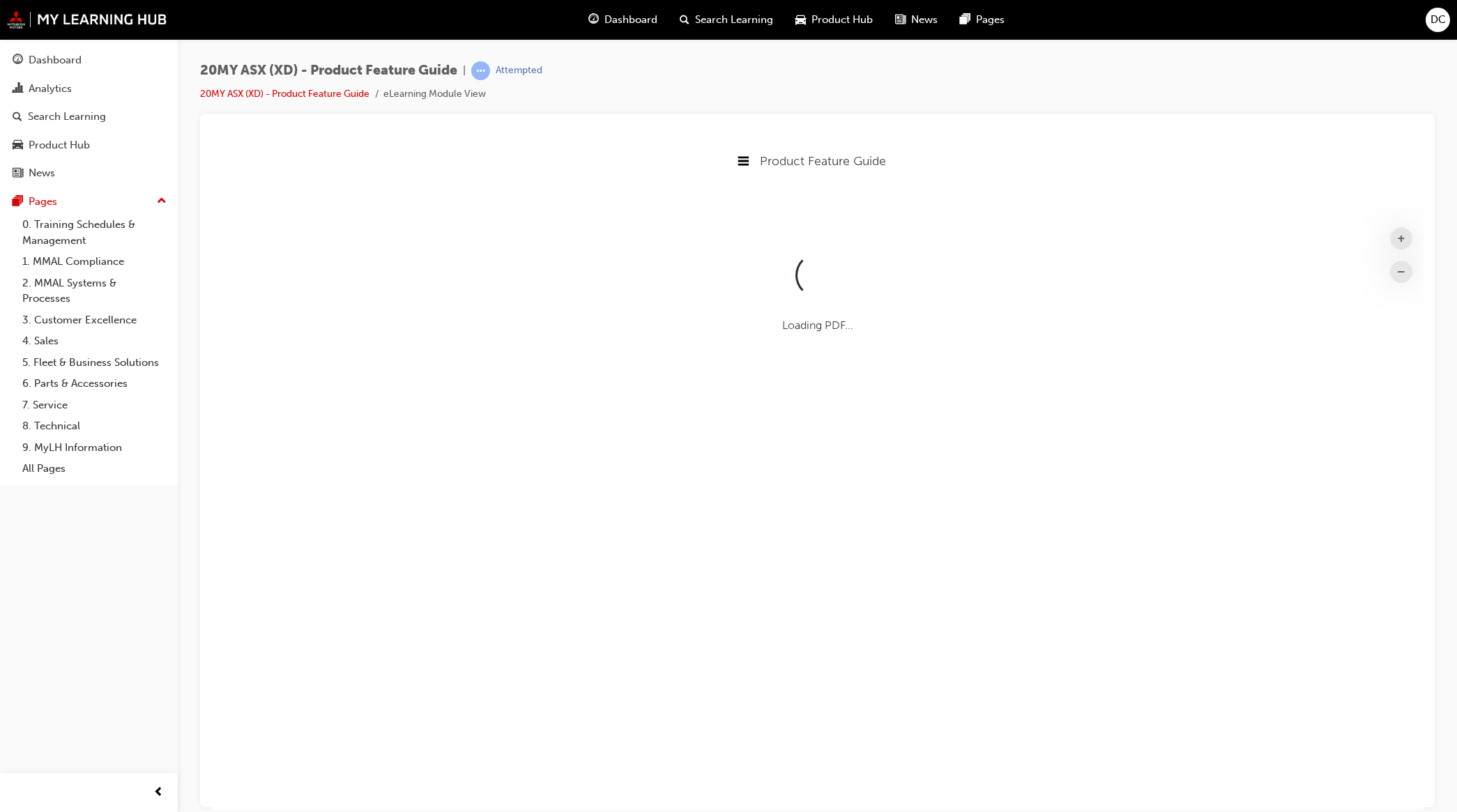
scroll to position [524, 1239]
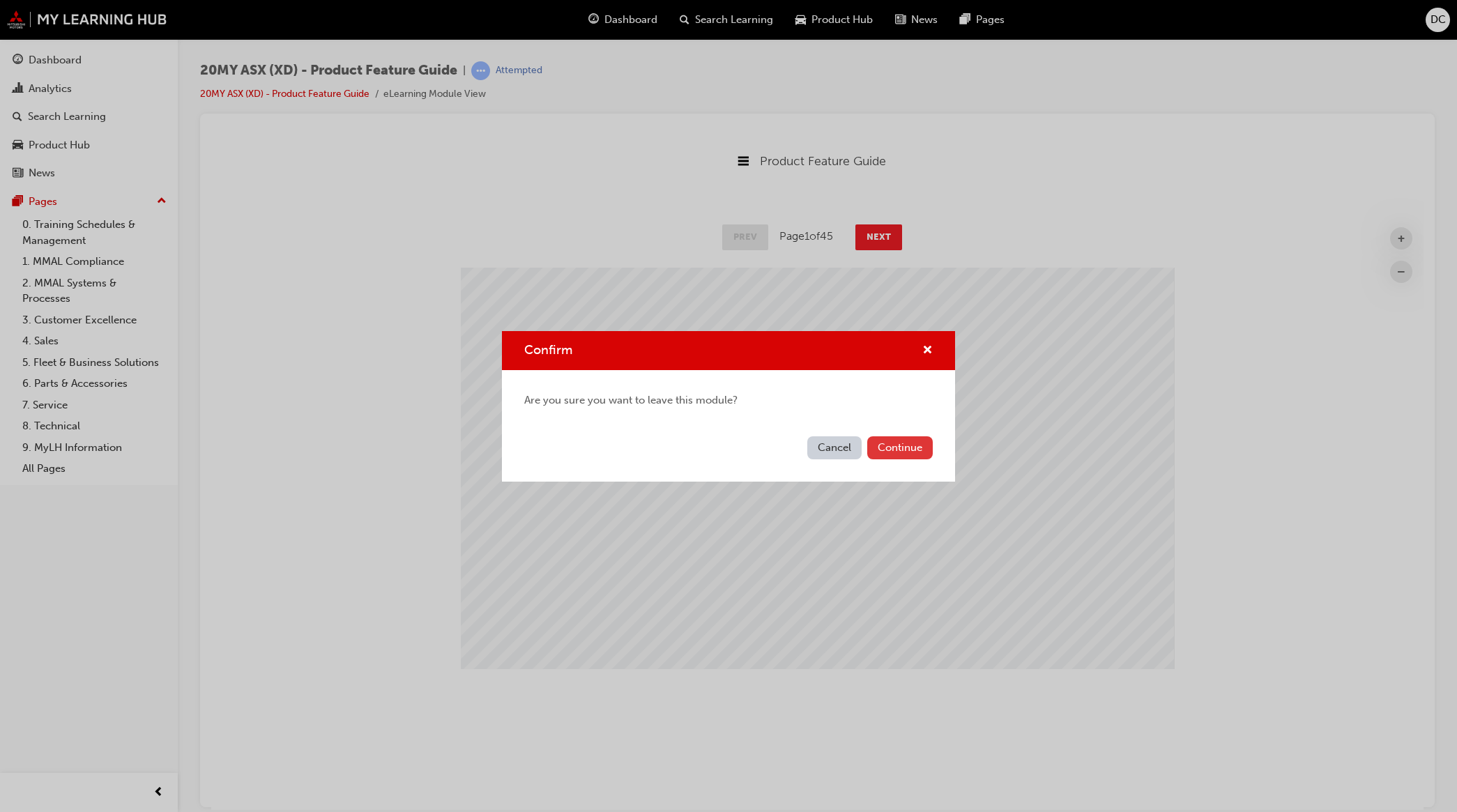
click at [891, 451] on button "Continue" at bounding box center [900, 447] width 66 height 23
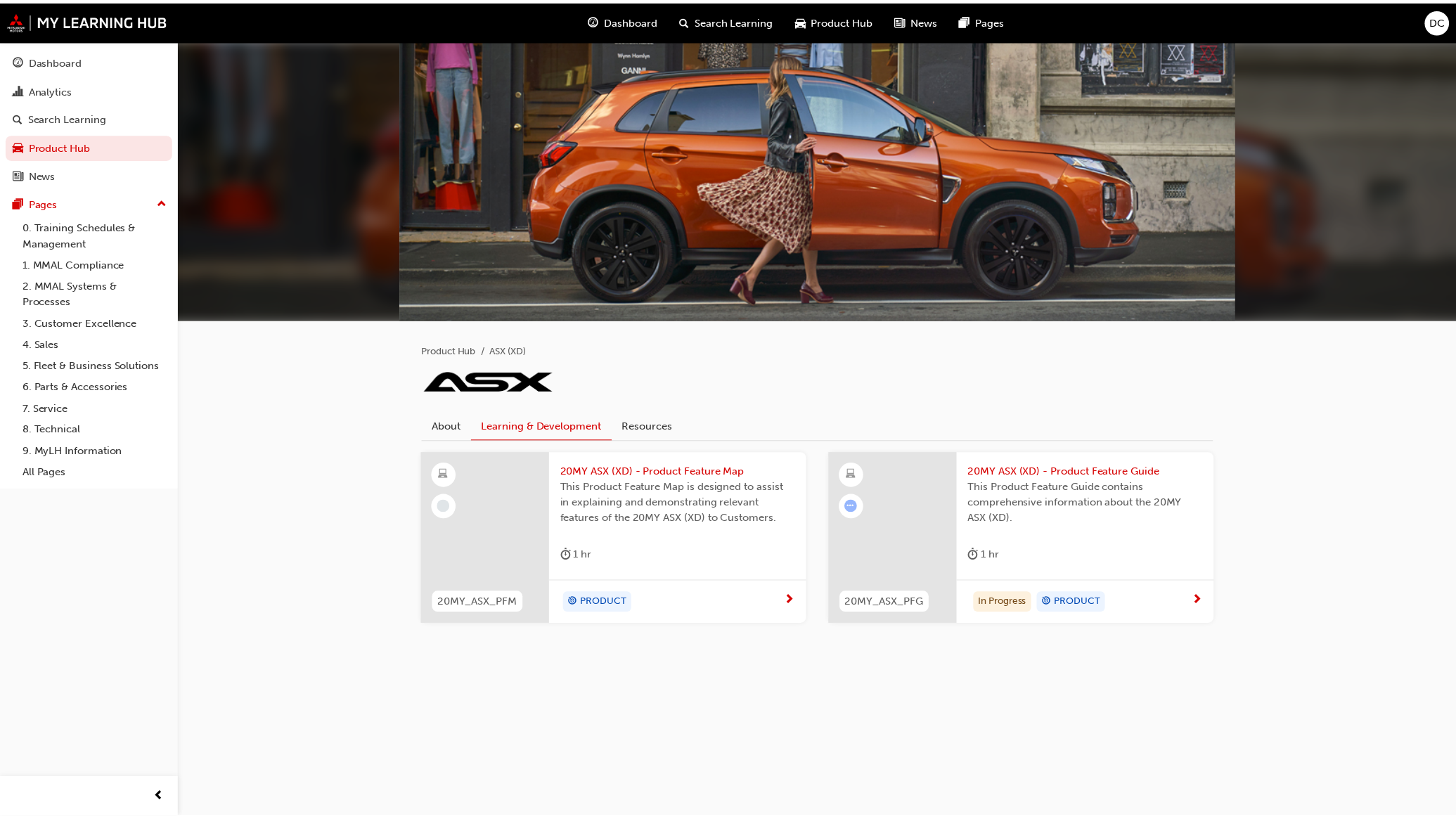
scroll to position [70, 0]
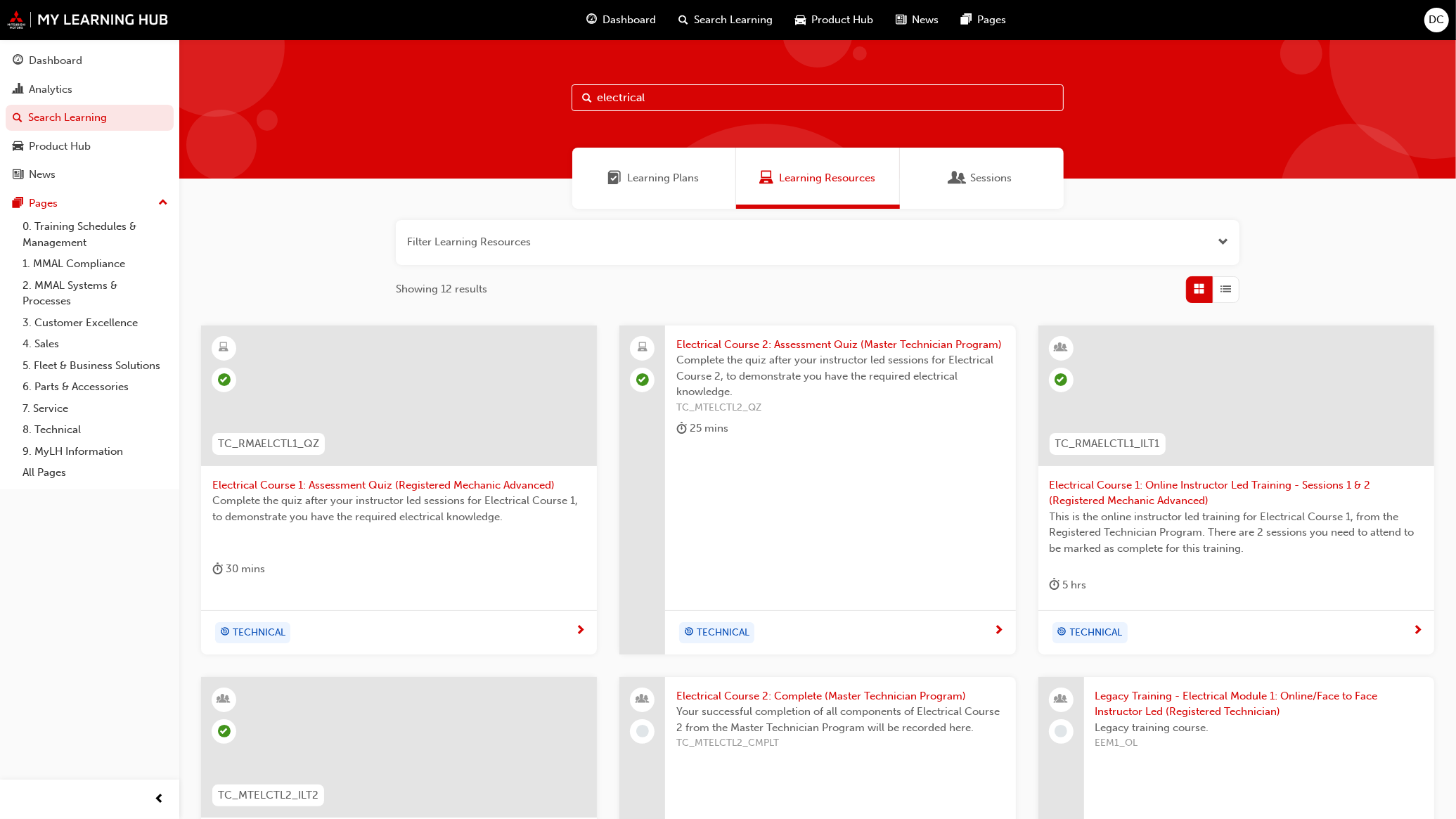
click at [376, 483] on span "Electrical Course 1: Assessment Quiz (Registered Mechanic Advanced)" at bounding box center [399, 485] width 374 height 16
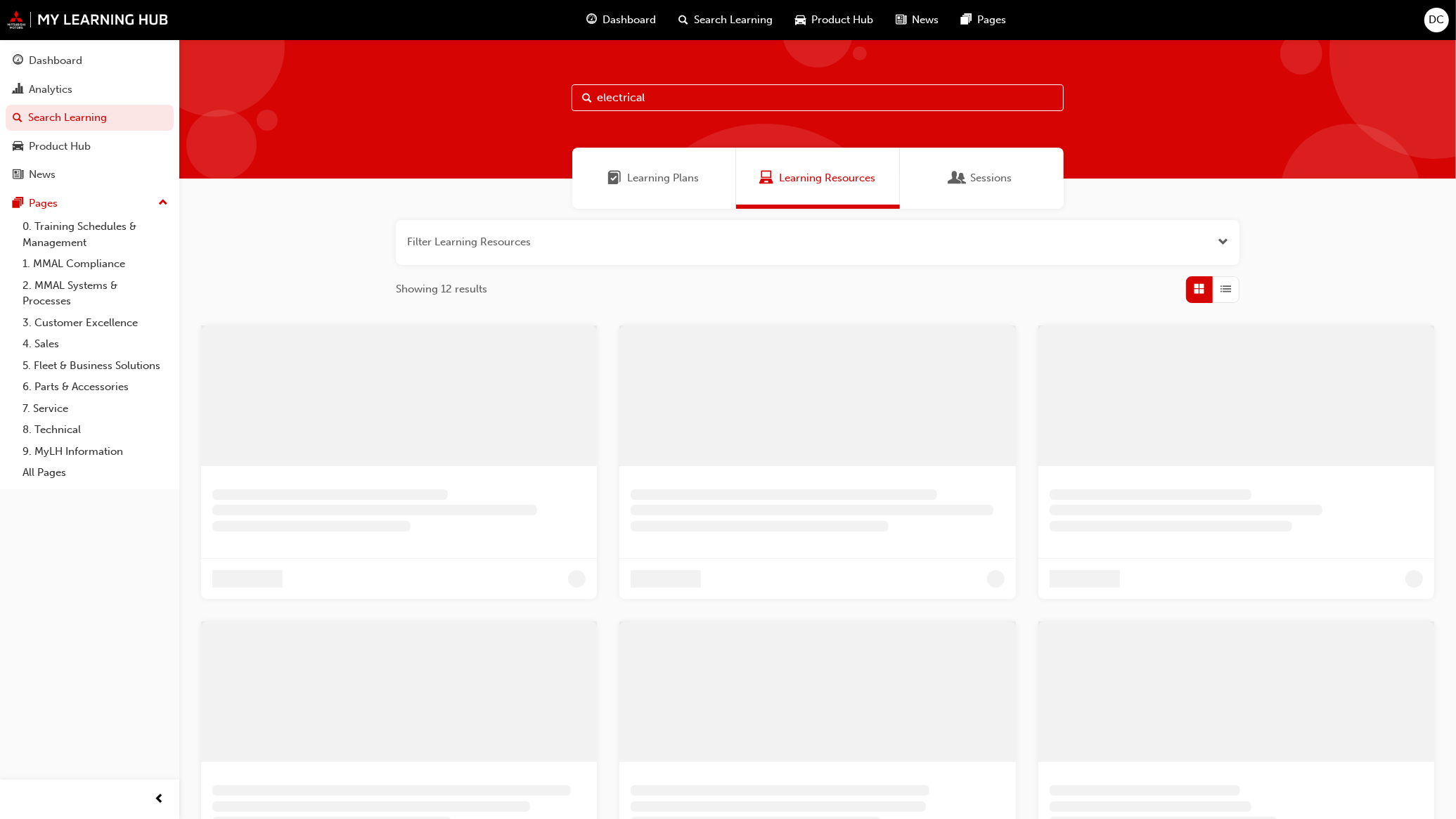
click at [838, 182] on span "Learning Resources" at bounding box center [827, 178] width 96 height 16
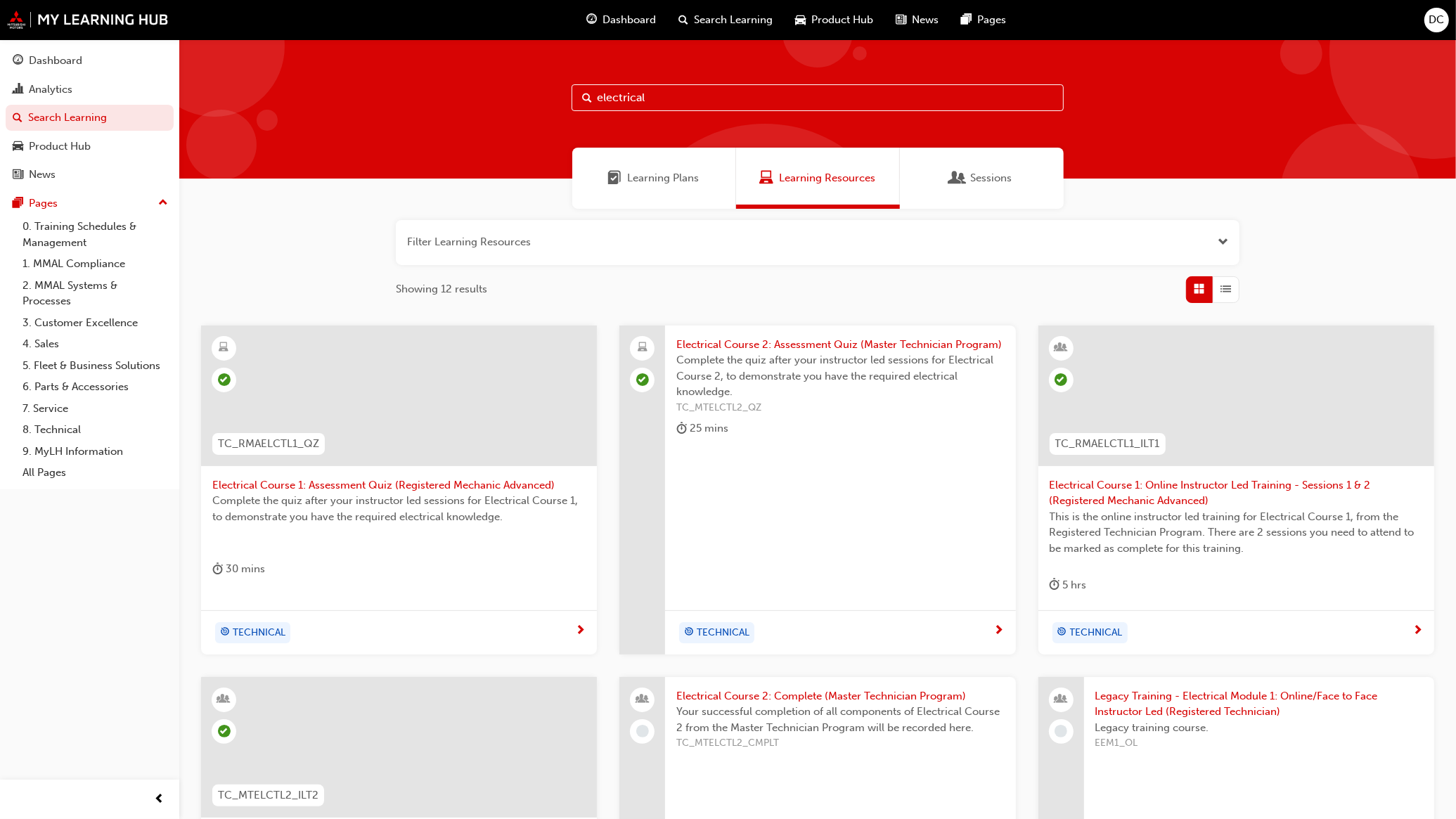
click at [661, 86] on input "electrical" at bounding box center [817, 97] width 492 height 26
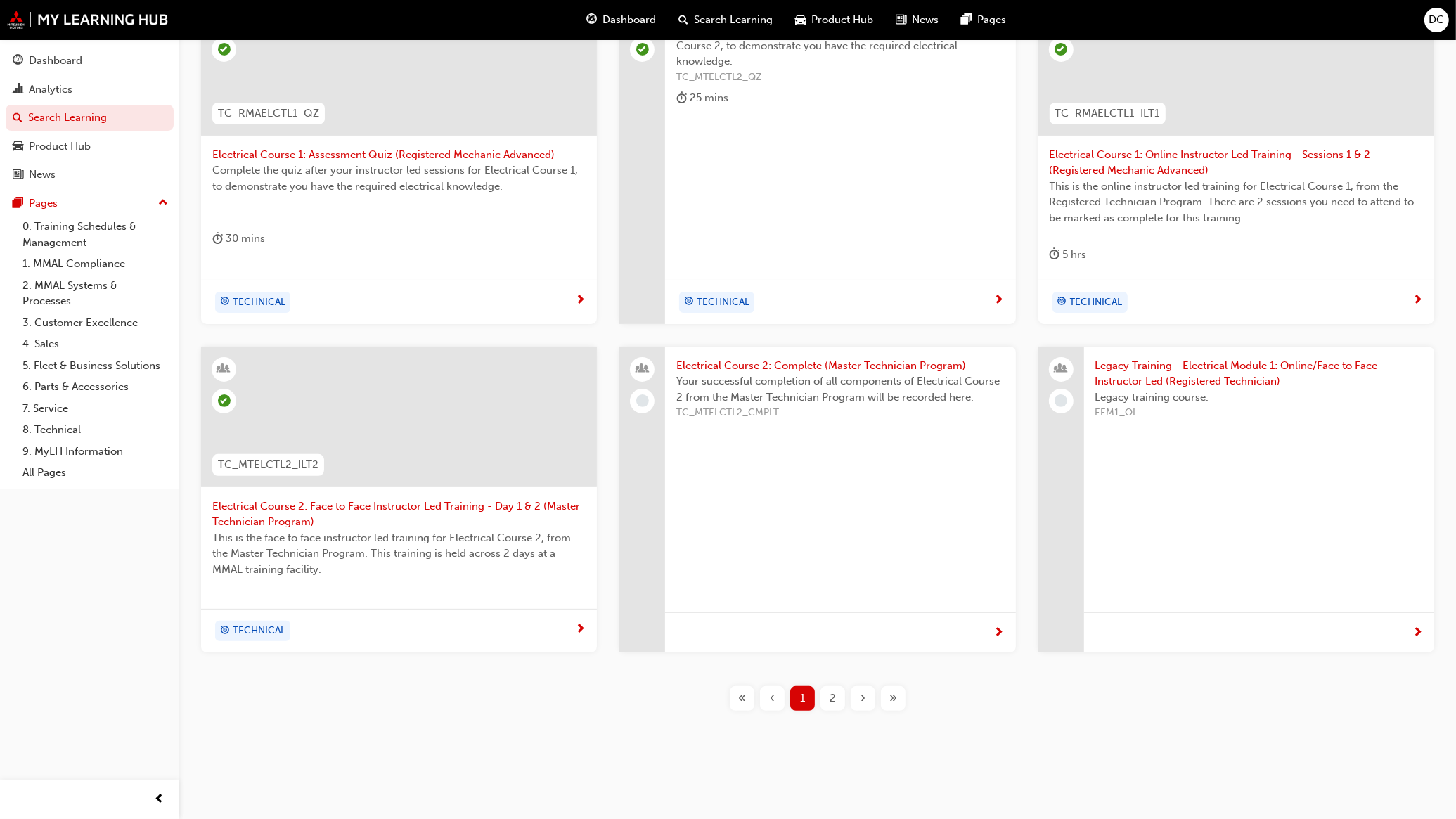
scroll to position [334, 0]
click at [830, 691] on span "2" at bounding box center [832, 695] width 6 height 16
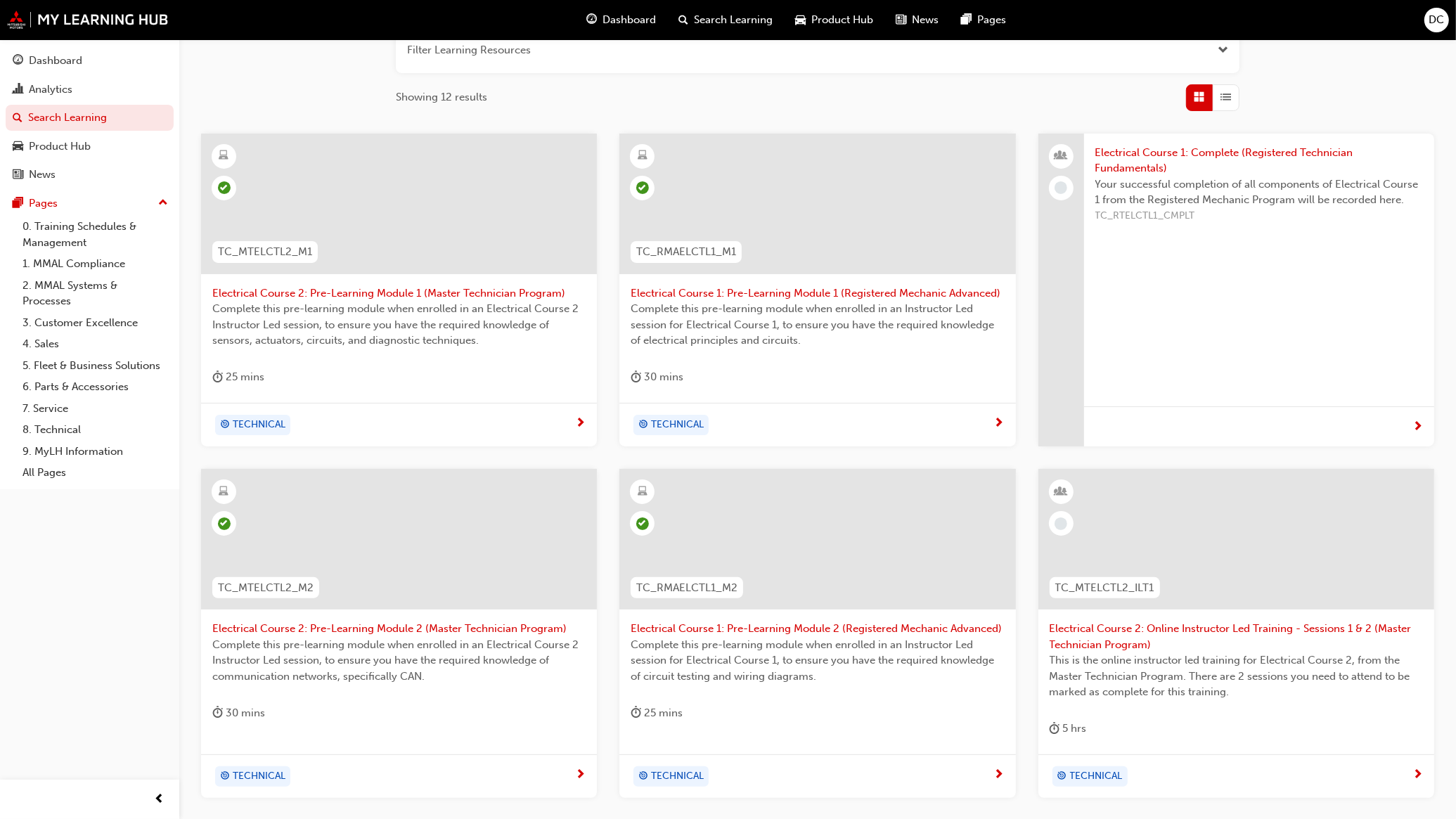
scroll to position [166, 0]
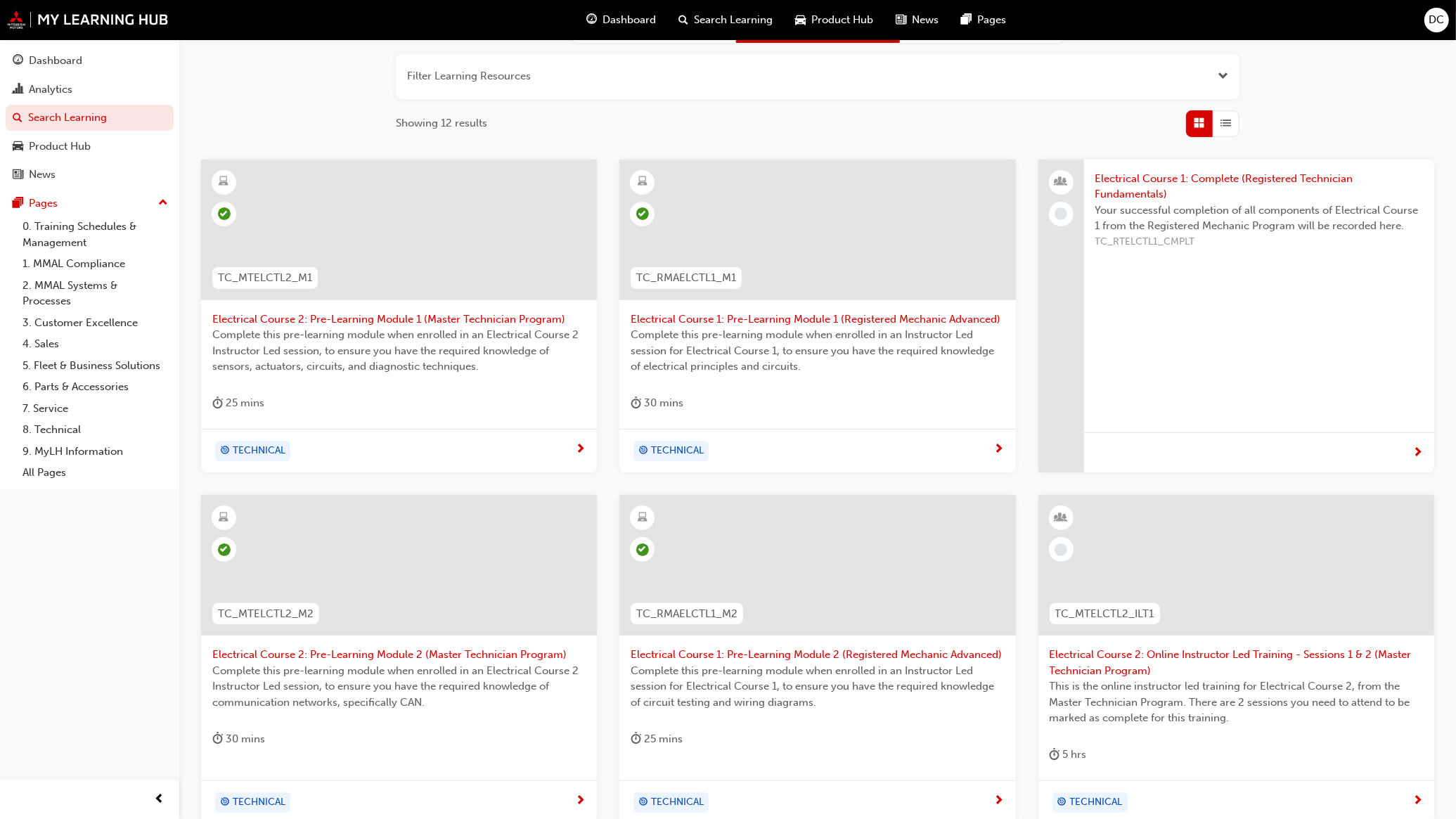
click at [858, 313] on span "Electrical Course 1: Pre-Learning Module 1 (Registered Mechanic Advanced)" at bounding box center [817, 319] width 374 height 16
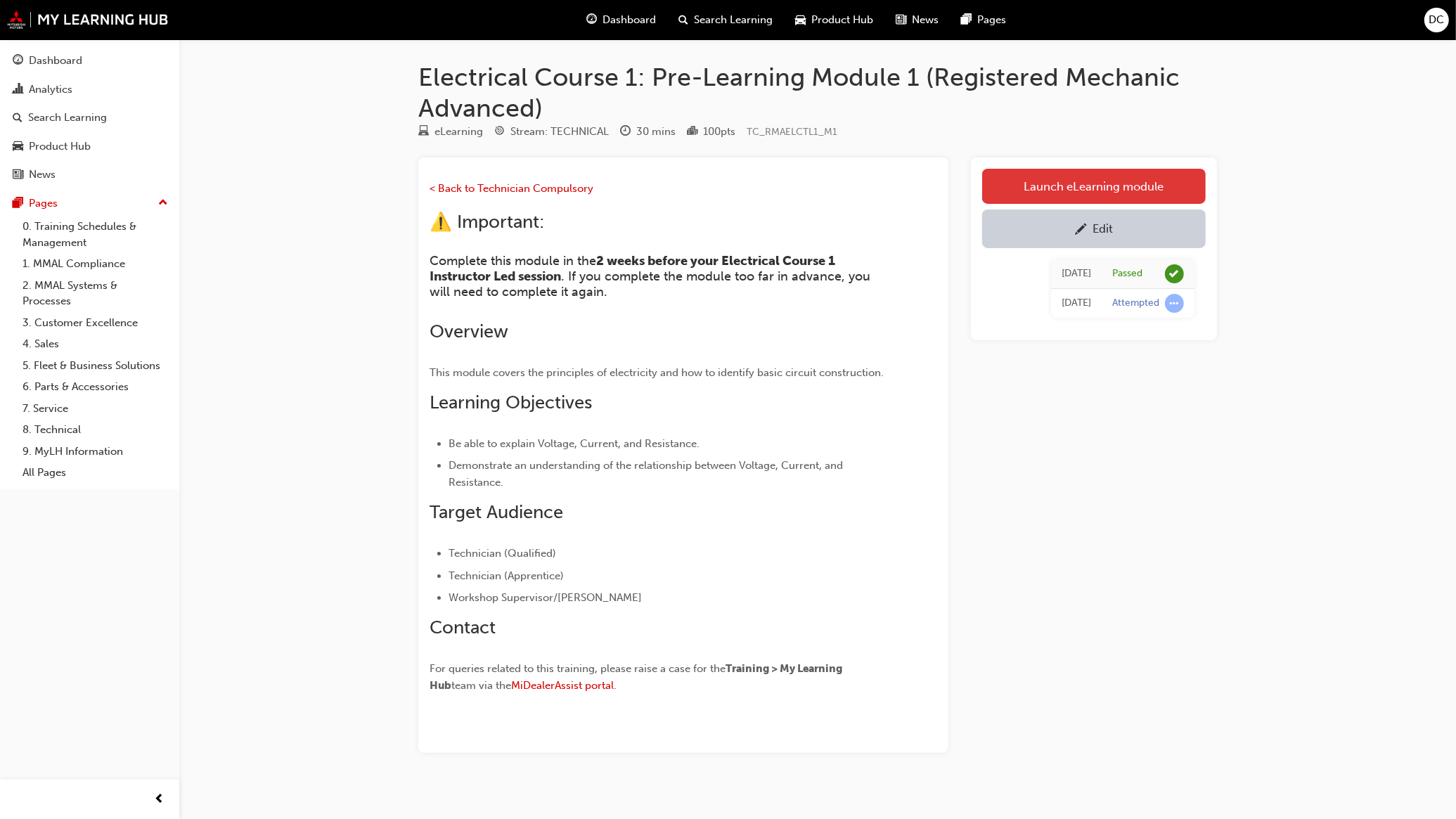
click at [1018, 192] on link "Launch eLearning module" at bounding box center [1094, 186] width 224 height 35
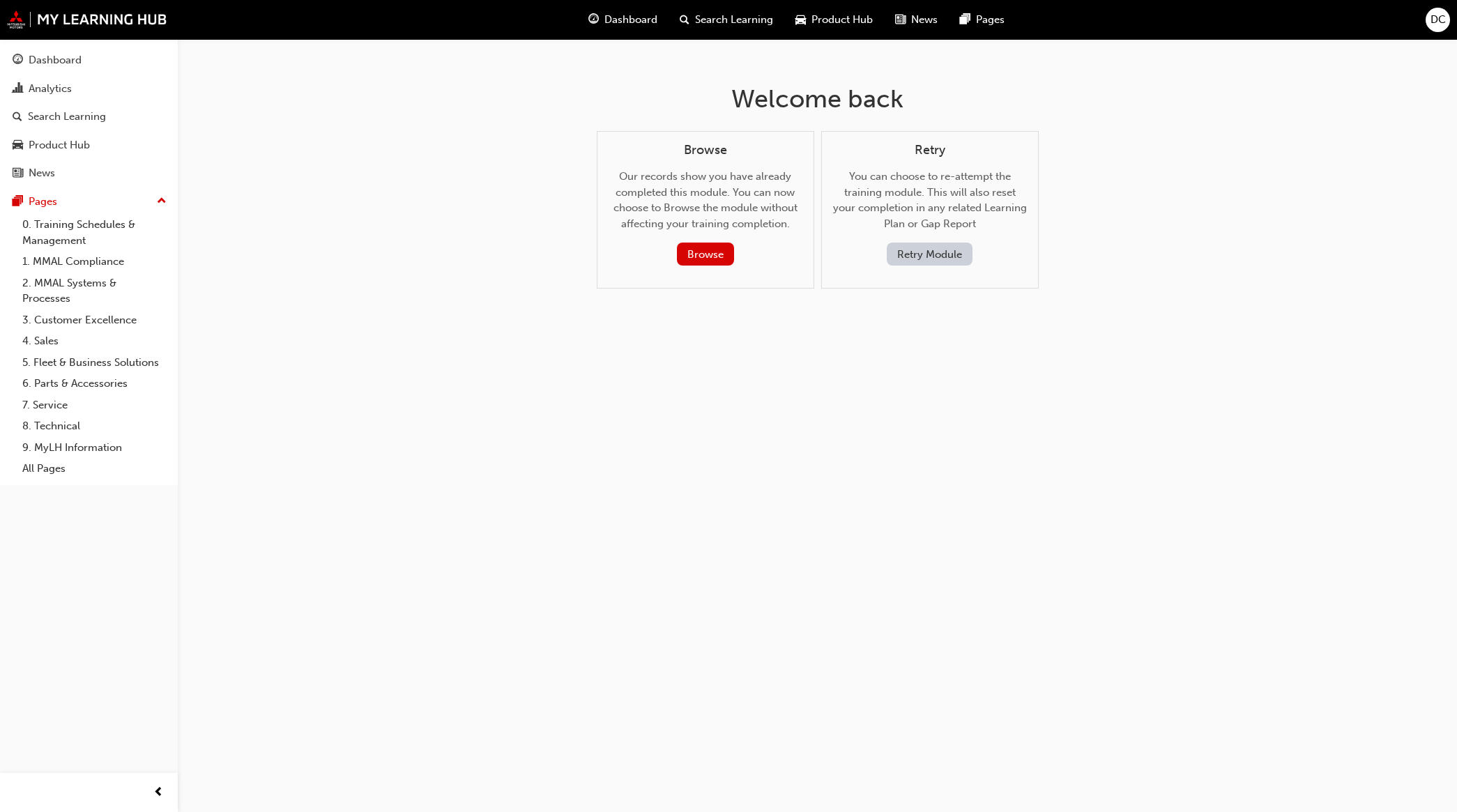
click at [910, 251] on button "Retry Module" at bounding box center [929, 254] width 86 height 23
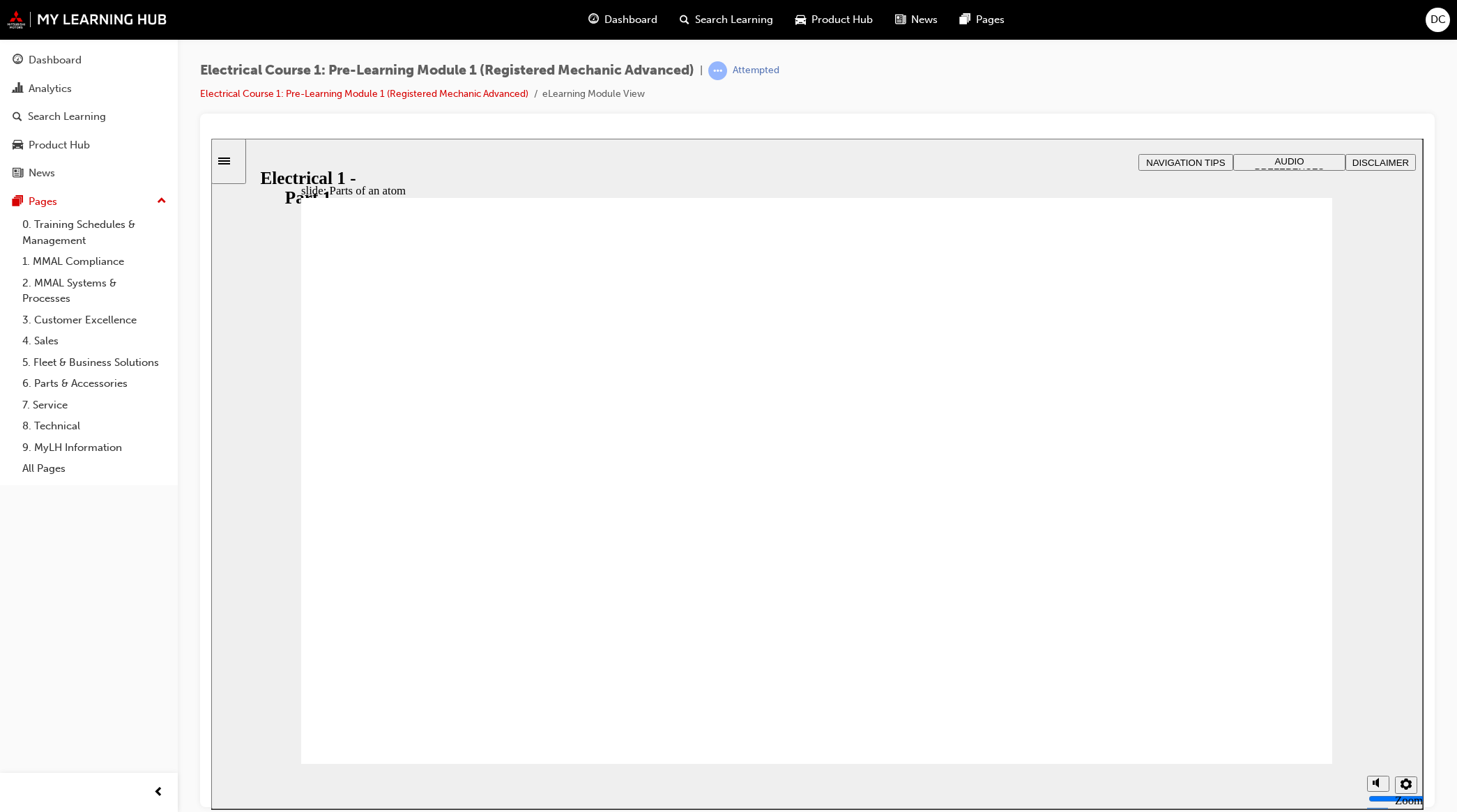
drag, startPoint x: 726, startPoint y: 679, endPoint x: 723, endPoint y: 698, distance: 19.2
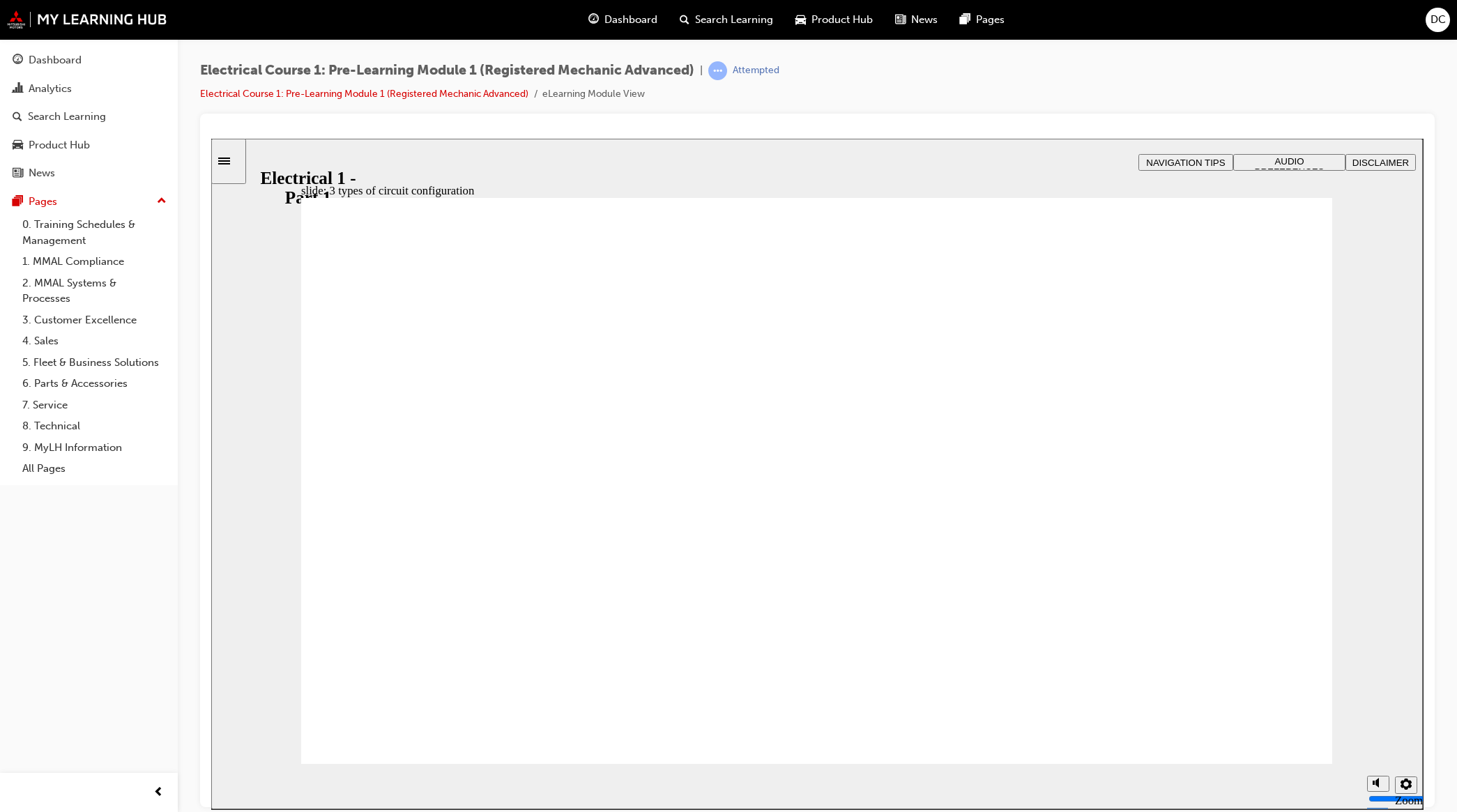
checkbox input "true"
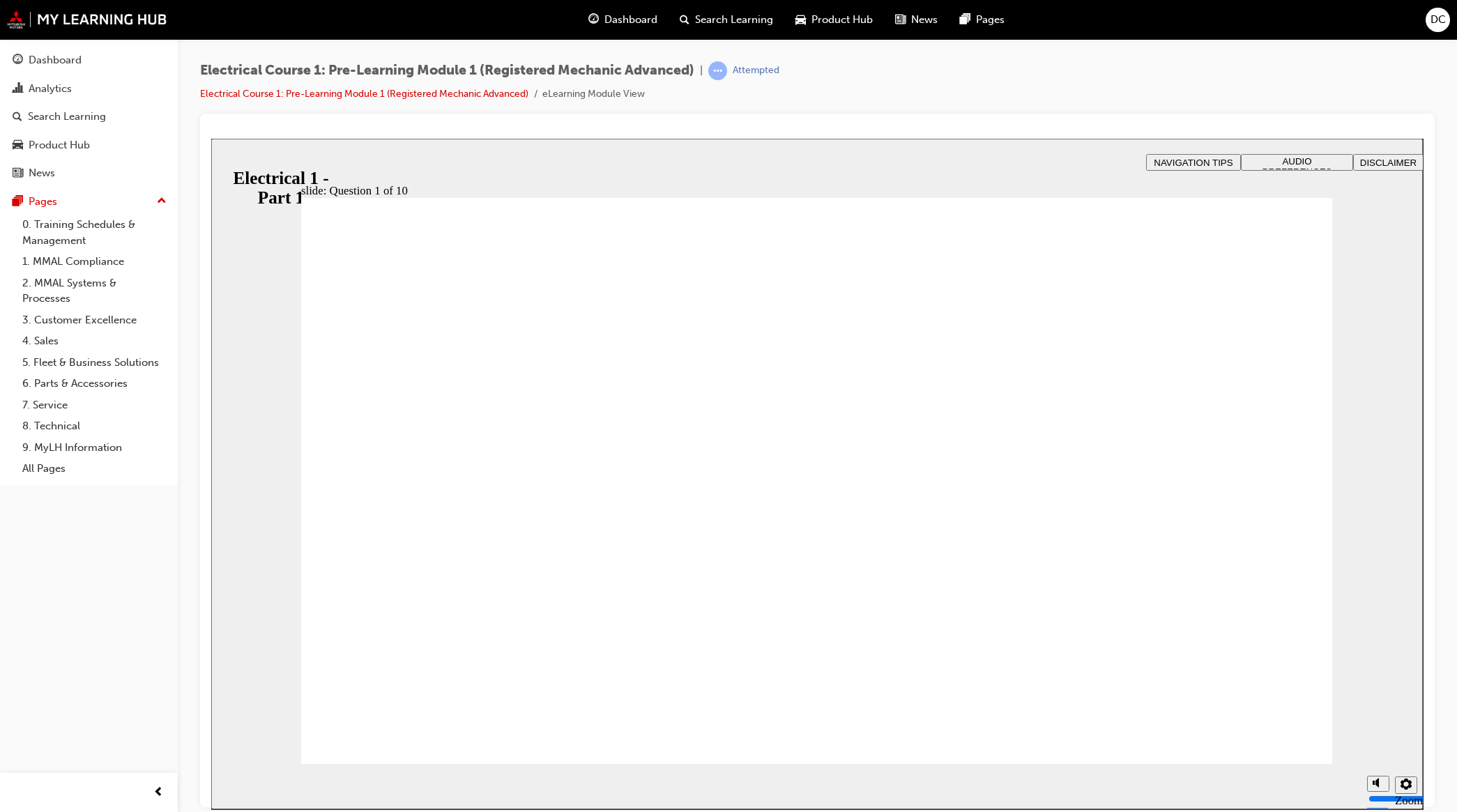
radio input "true"
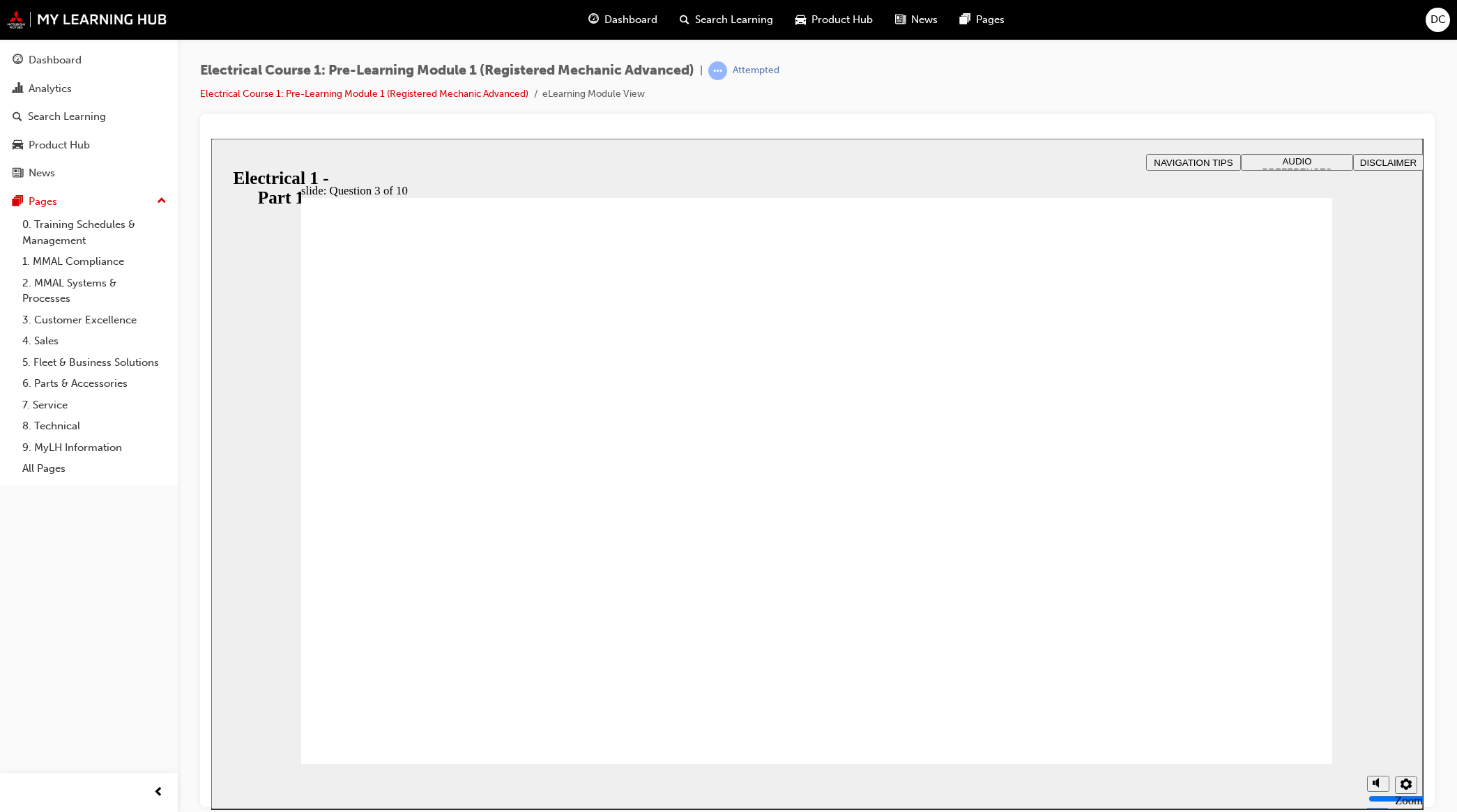
radio input "true"
drag, startPoint x: 426, startPoint y: 717, endPoint x: 431, endPoint y: 712, distance: 7.1
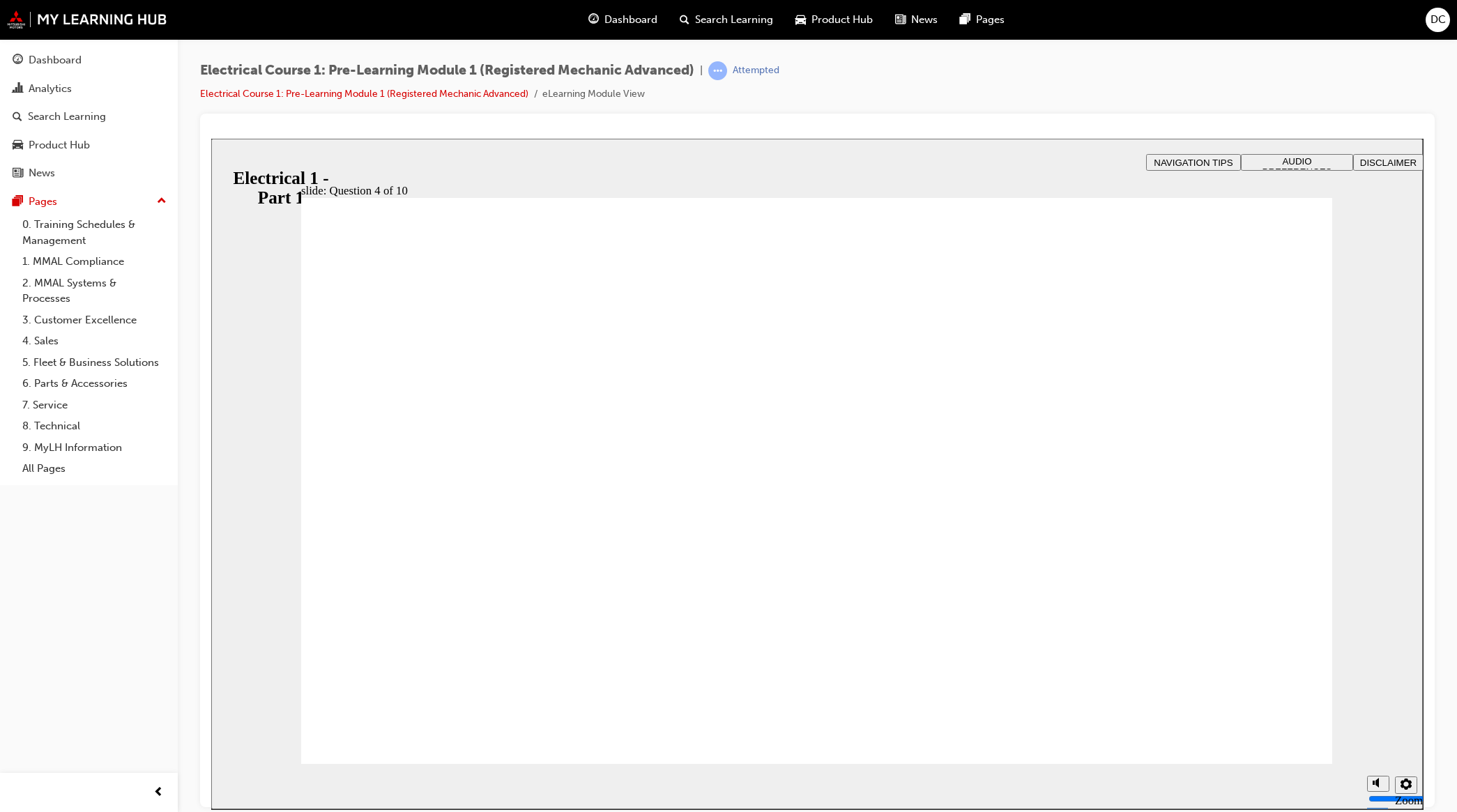
radio input "true"
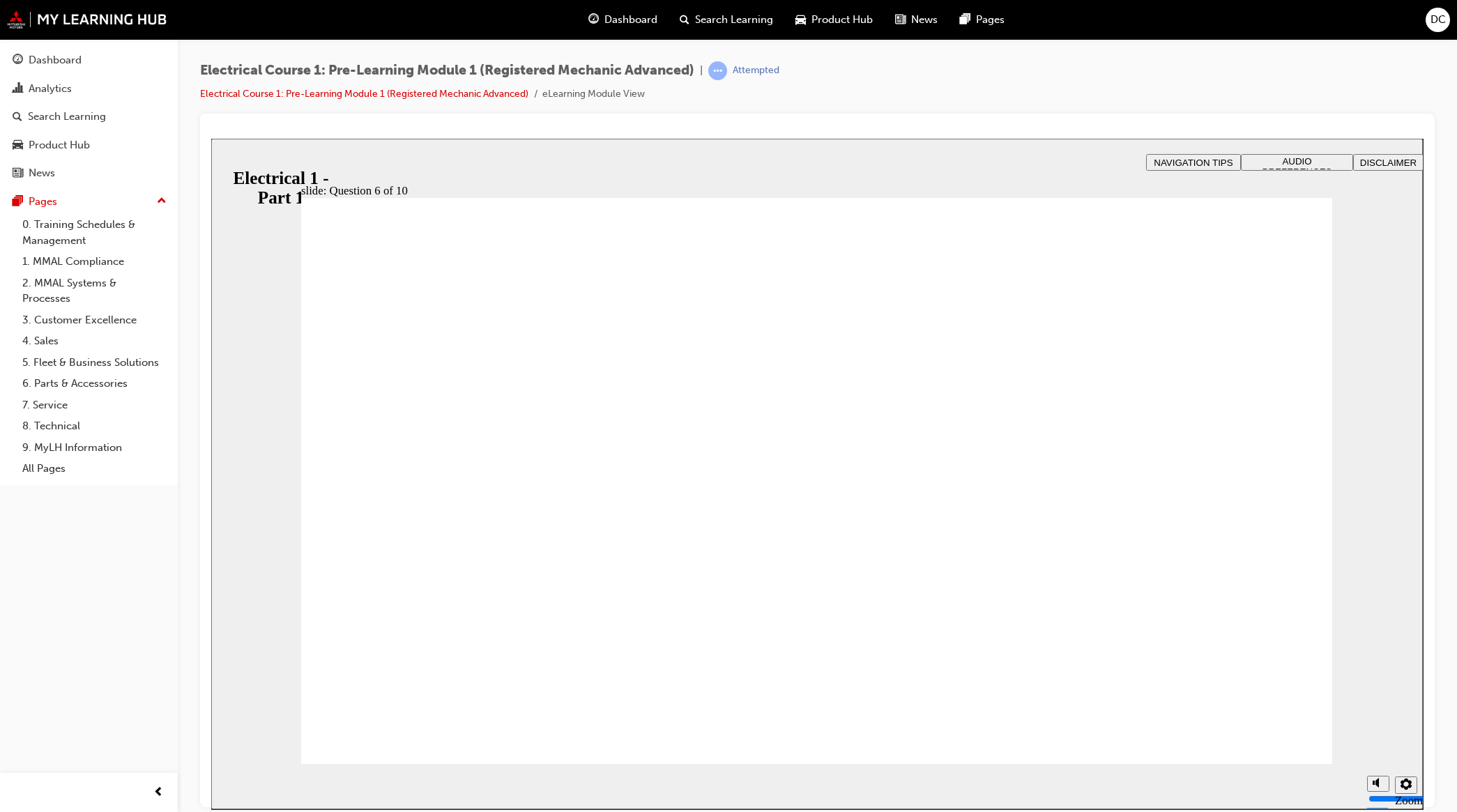
radio input "true"
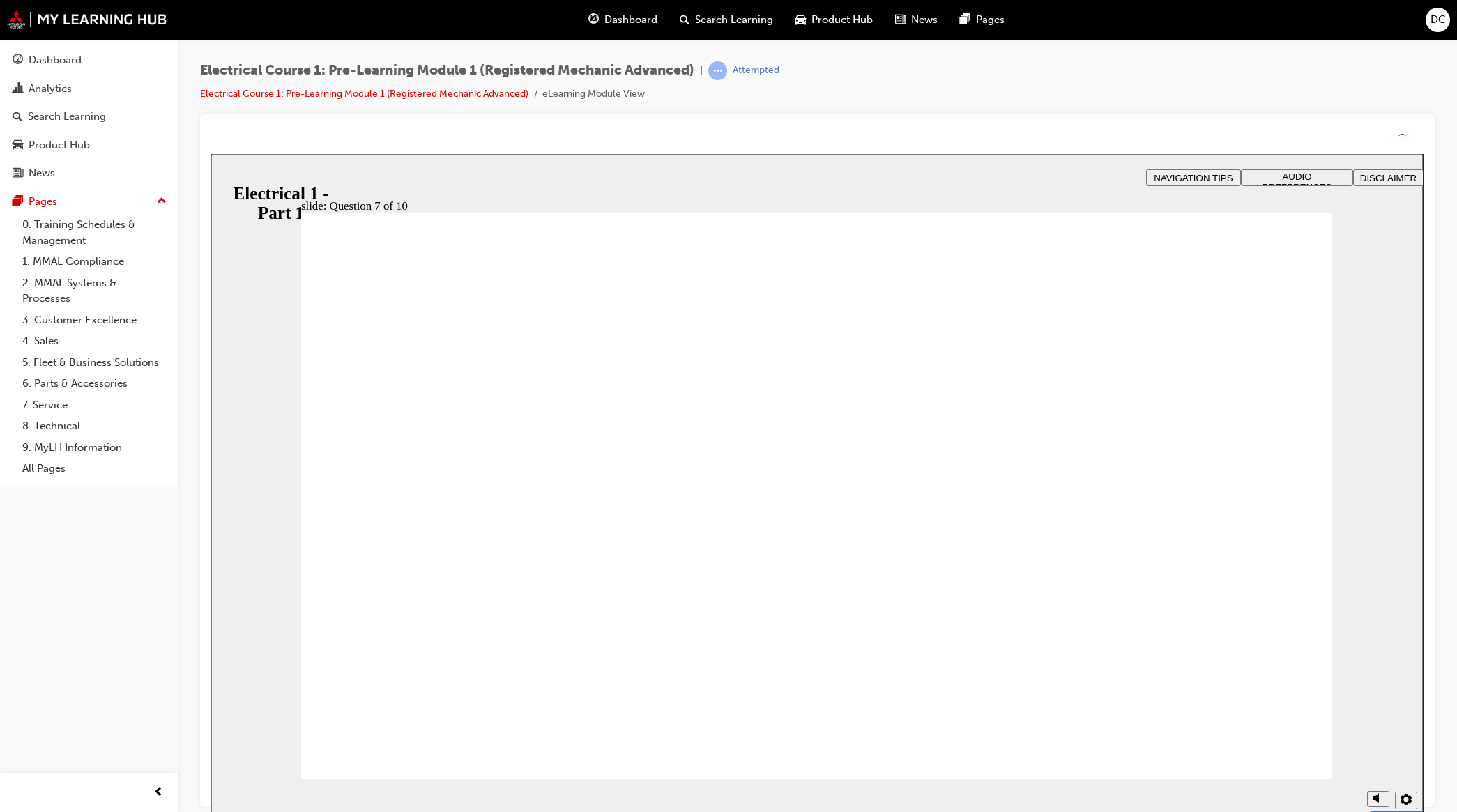
drag, startPoint x: 767, startPoint y: 651, endPoint x: 777, endPoint y: 675, distance: 26.0
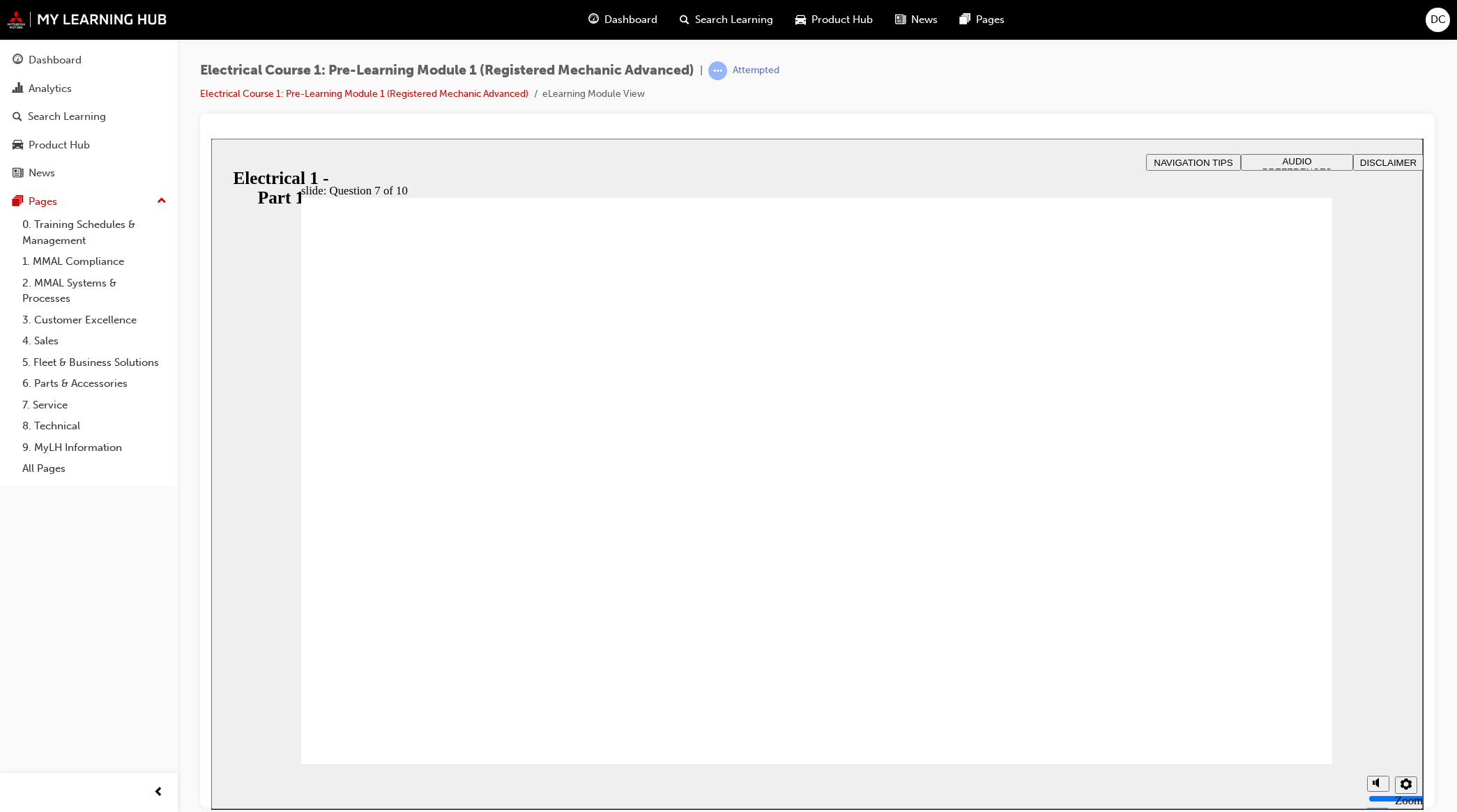
radio input "true"
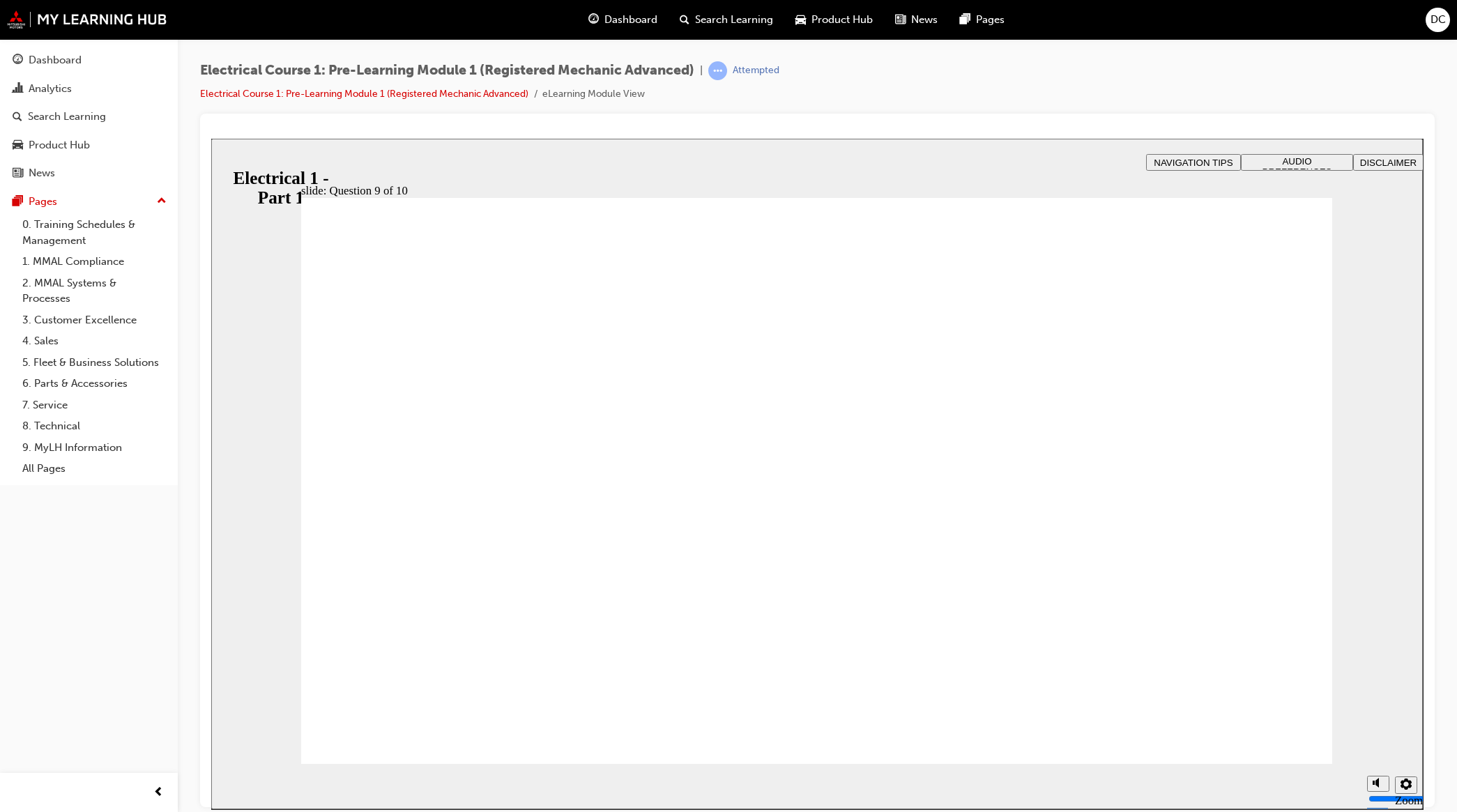
radio input "true"
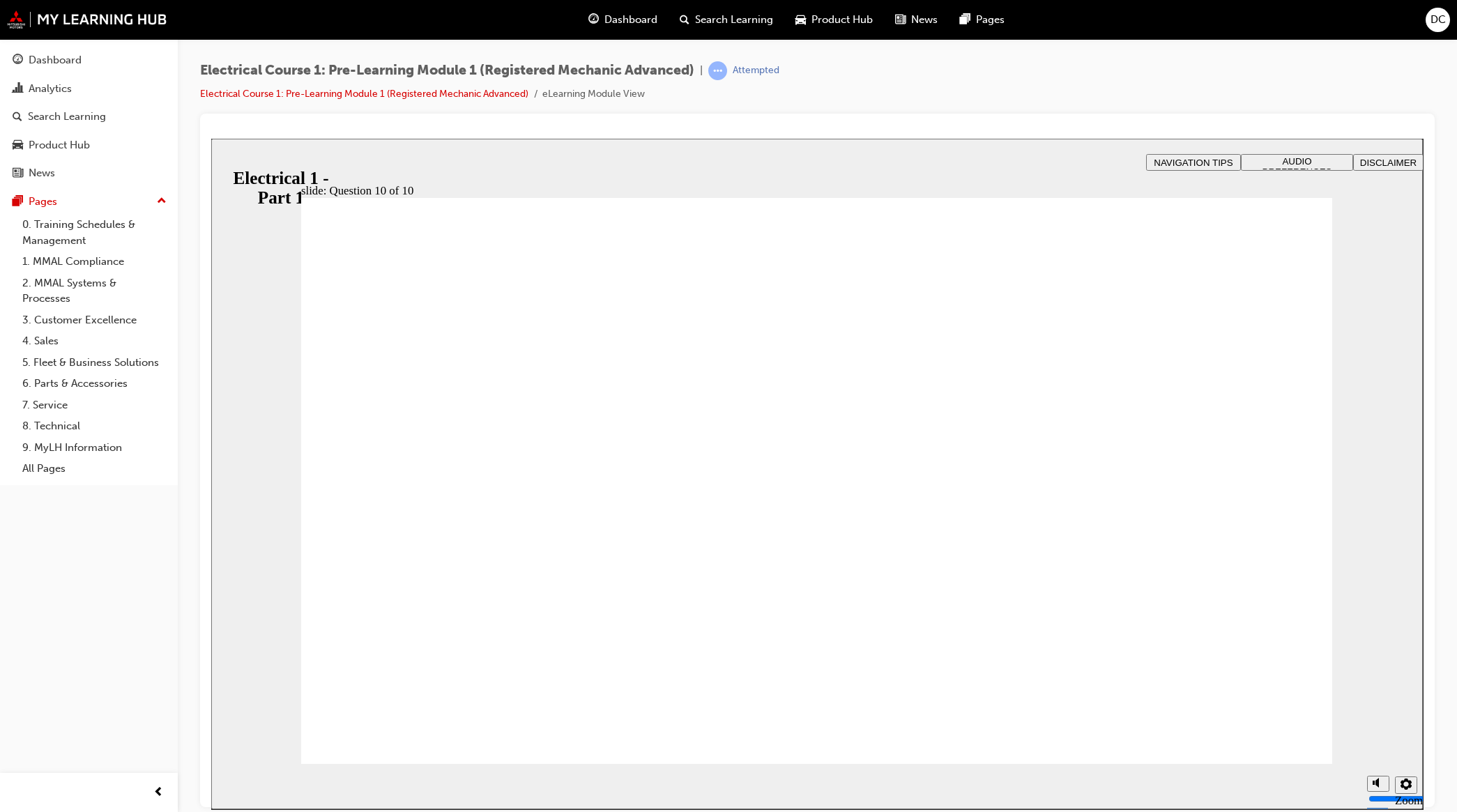
radio input "true"
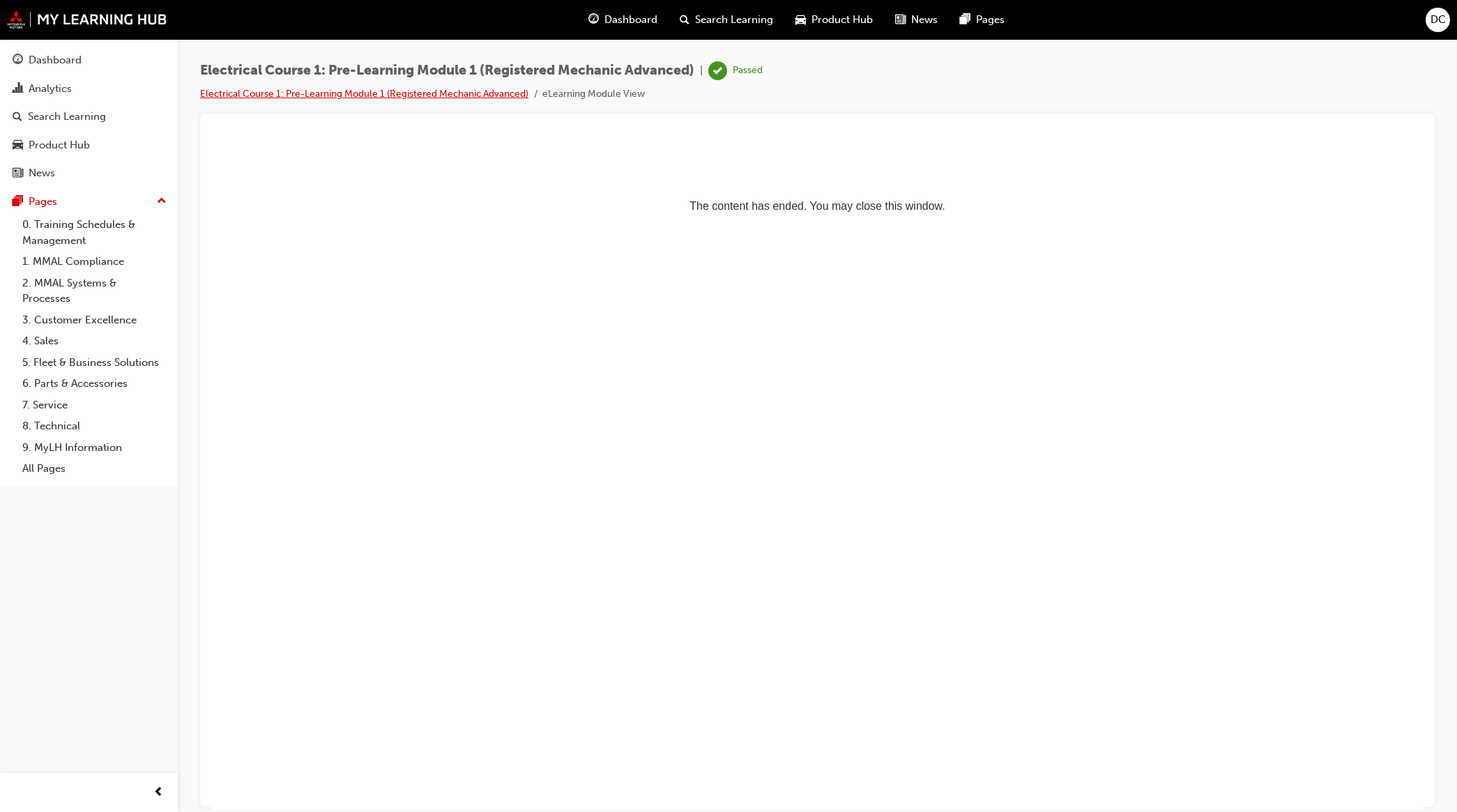
click at [499, 88] on link "Electrical Course 1: Pre-Learning Module 1 (Registered Mechanic Advanced)" at bounding box center [365, 94] width 329 height 12
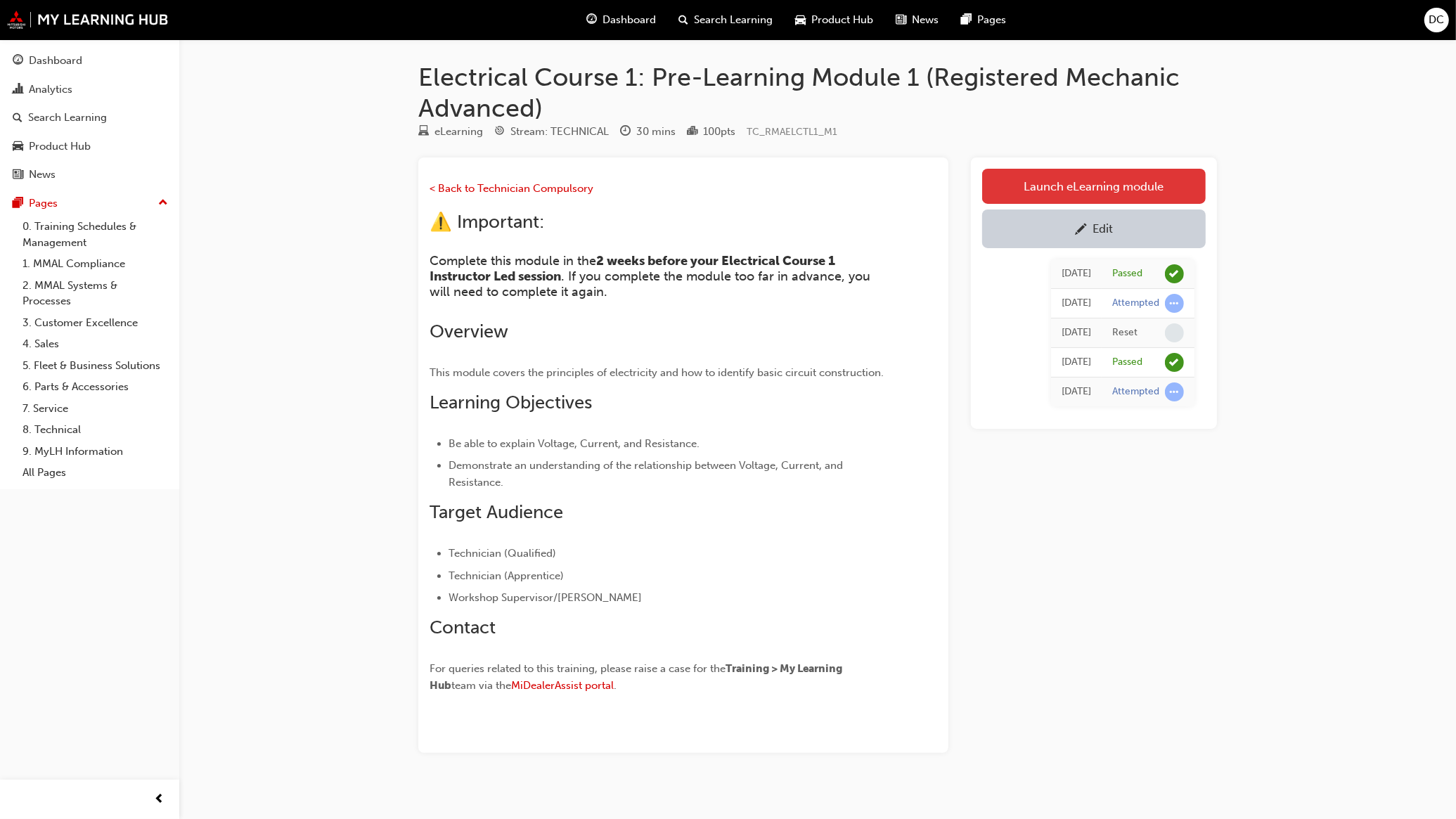
click at [1036, 194] on link "Launch eLearning module" at bounding box center [1094, 186] width 224 height 35
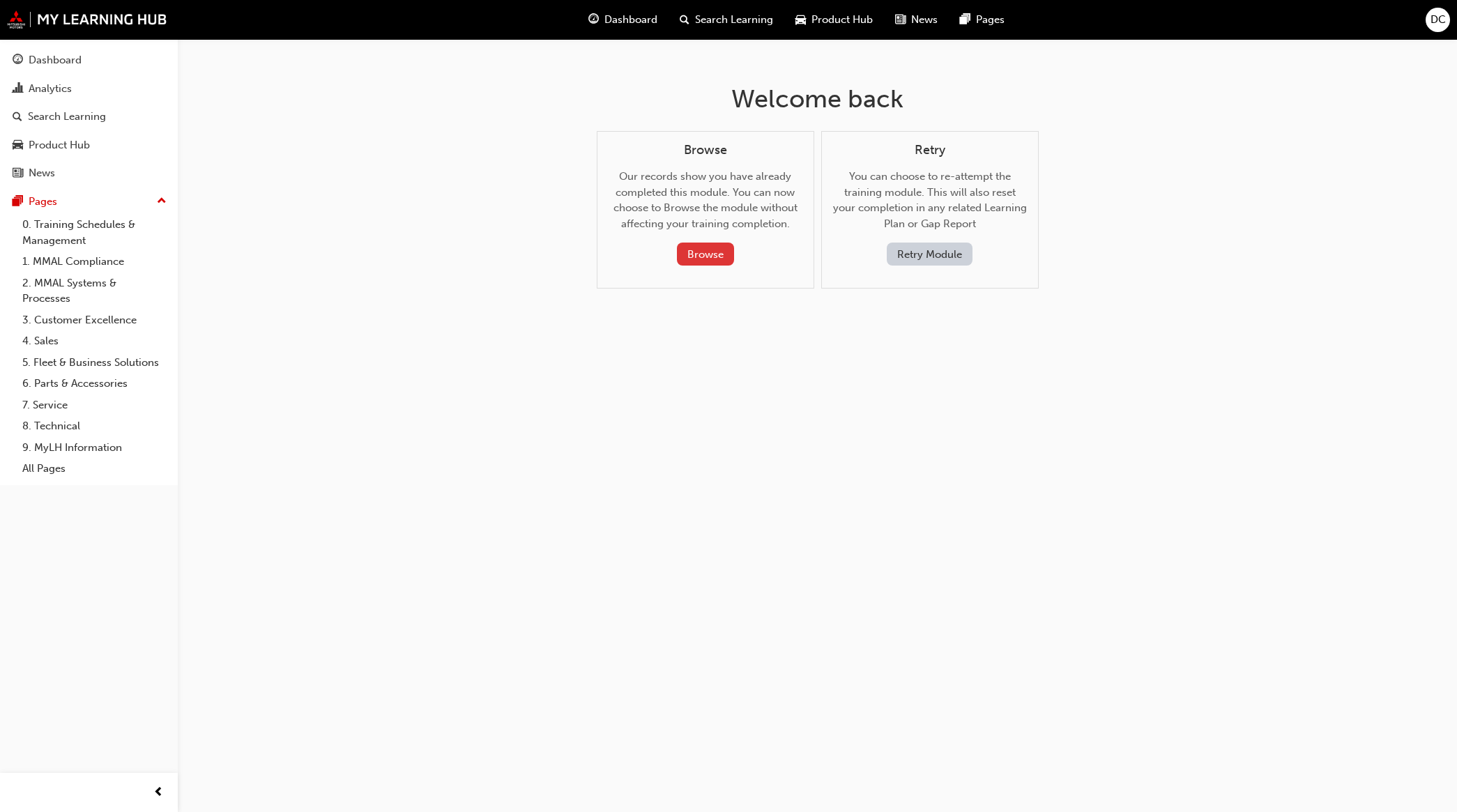
click at [692, 249] on button "Browse" at bounding box center [705, 254] width 58 height 23
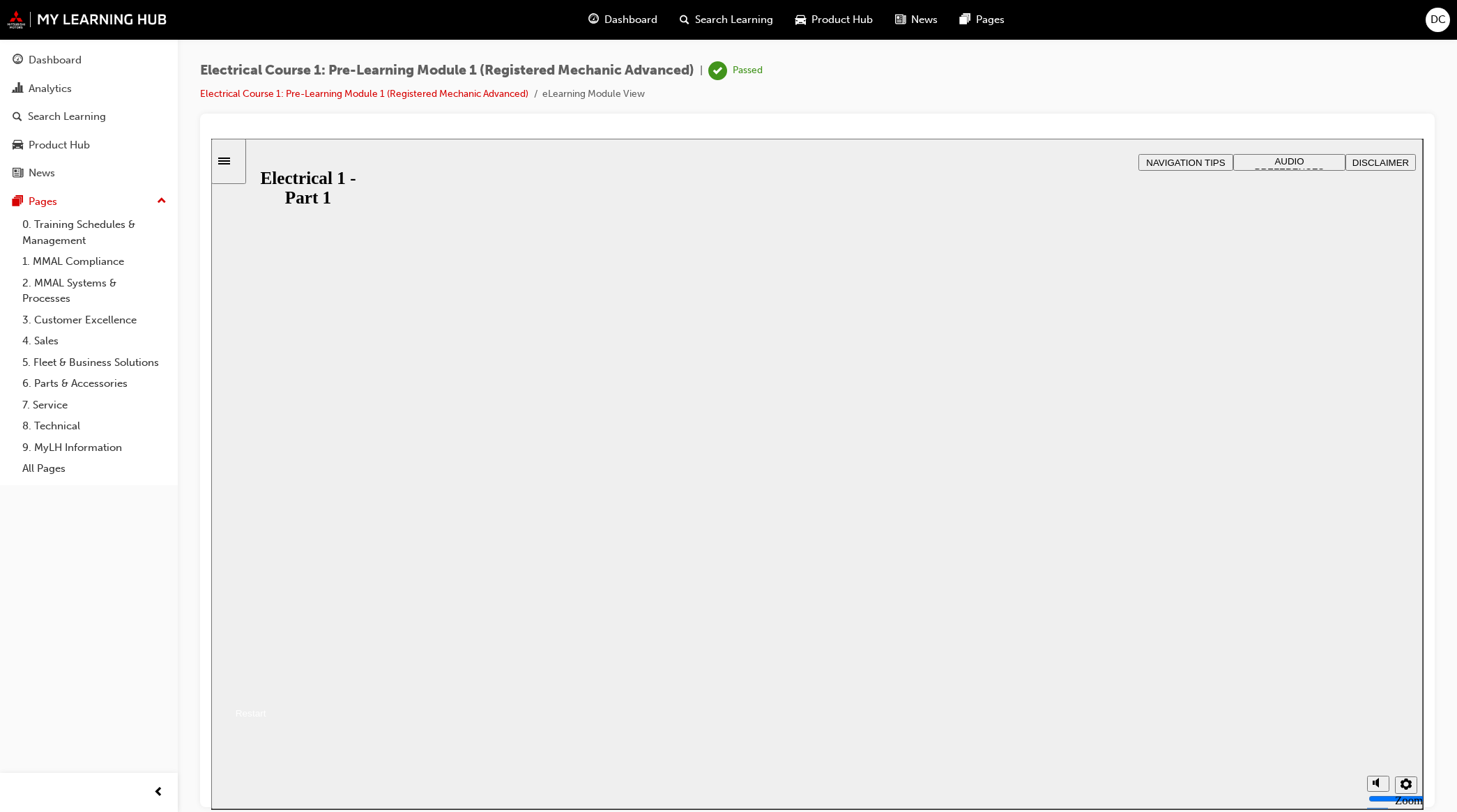
click at [789, 722] on div "Electrical 1 - Part 1 Electrical 1 - Part 1 Resume Restart" at bounding box center [817, 680] width 1213 height 85
click at [266, 718] on div "Restart" at bounding box center [246, 713] width 40 height 10
